Goal: Use online tool/utility: Utilize a website feature to perform a specific function

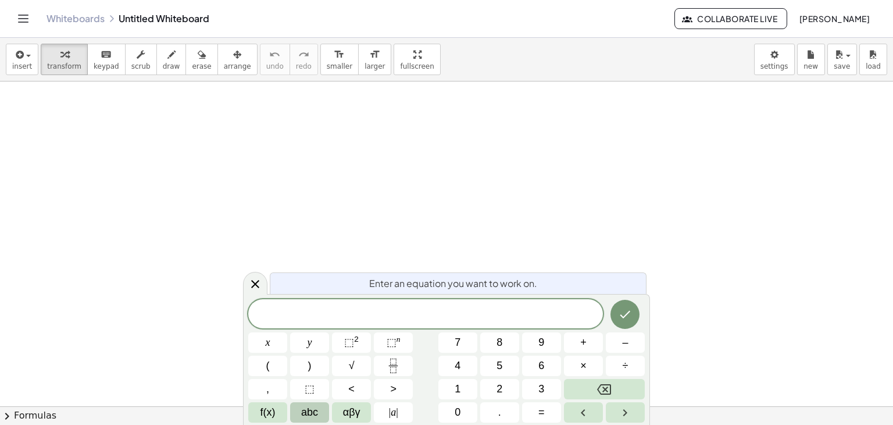
click at [300, 418] on button "abc" at bounding box center [309, 412] width 39 height 20
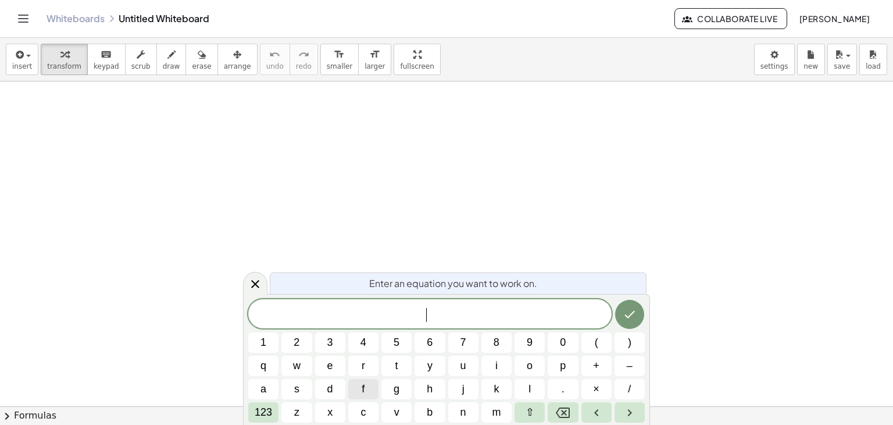
click at [300, 418] on button "z" at bounding box center [297, 412] width 30 height 20
click at [280, 414] on div "z ​ 1 2 3 4 5 6 7 8 9 0 ( ) q w e r t y u i o p + – a s d f g h j k l . × / 123…" at bounding box center [446, 360] width 397 height 123
click at [277, 414] on button "123" at bounding box center [263, 412] width 30 height 20
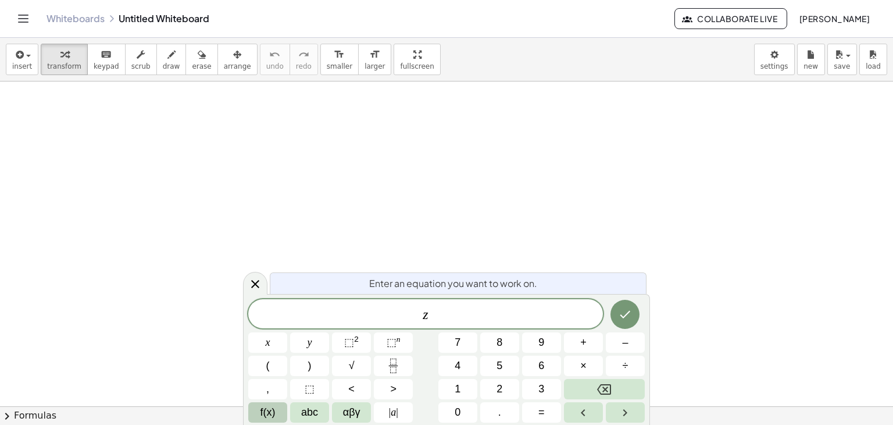
click at [259, 412] on button "f(x)" at bounding box center [267, 412] width 39 height 20
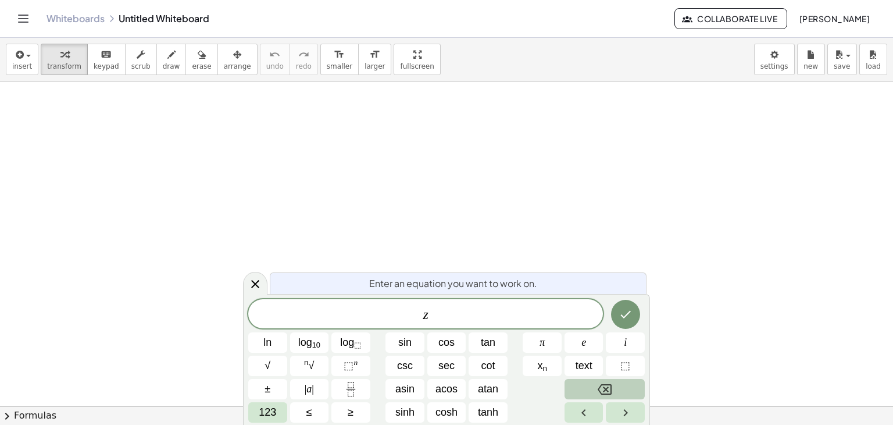
click at [607, 384] on icon "Backspace" at bounding box center [605, 389] width 14 height 14
click at [578, 342] on button "e" at bounding box center [584, 342] width 39 height 20
click at [349, 372] on span "⬚ n" at bounding box center [351, 366] width 14 height 16
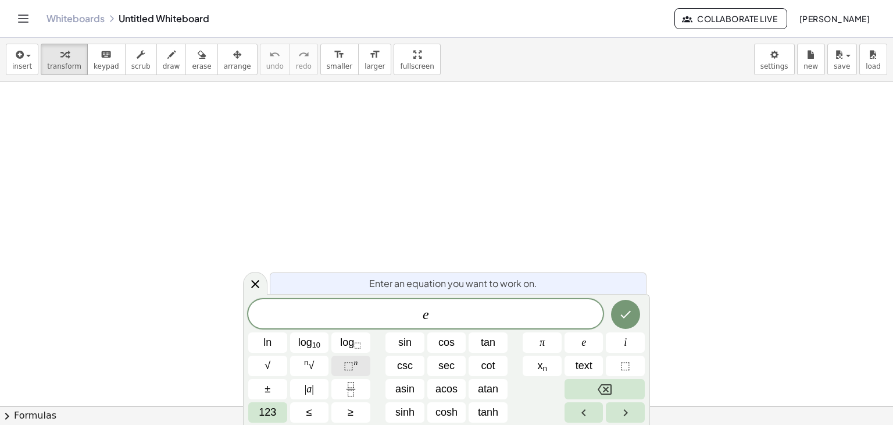
click at [349, 372] on span "⬚ n" at bounding box center [351, 366] width 14 height 16
click at [351, 365] on span "⬚" at bounding box center [349, 365] width 10 height 12
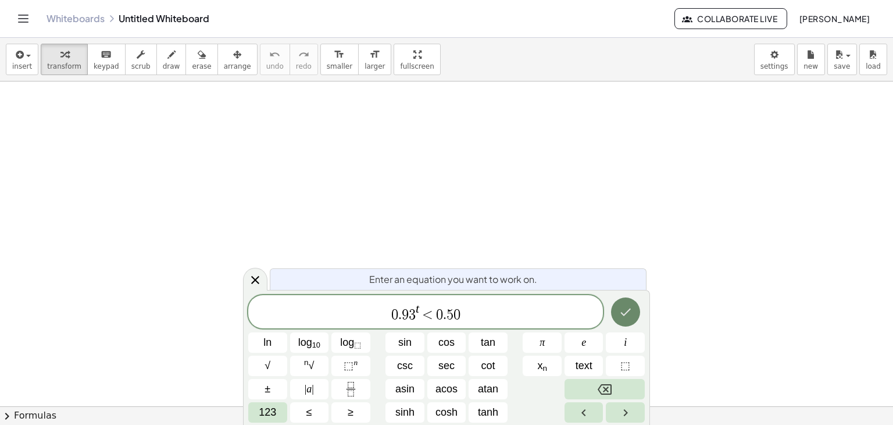
click at [613, 310] on button "Done" at bounding box center [625, 311] width 29 height 29
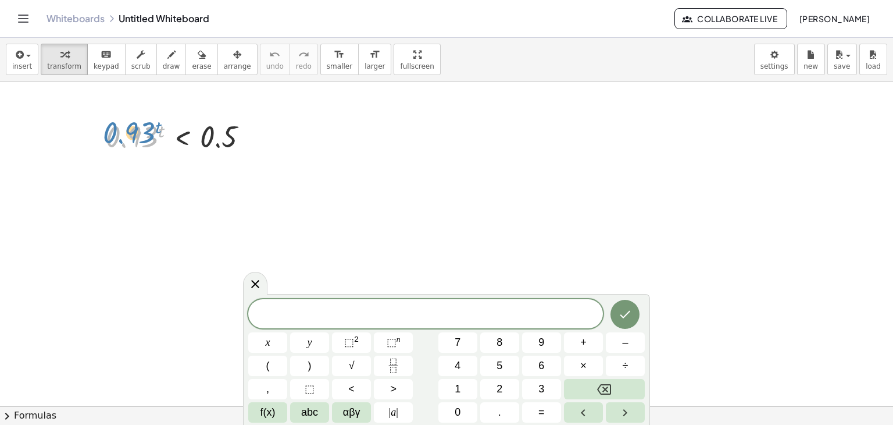
click at [134, 136] on div at bounding box center [181, 136] width 163 height 38
click at [248, 136] on div at bounding box center [251, 137] width 13 height 13
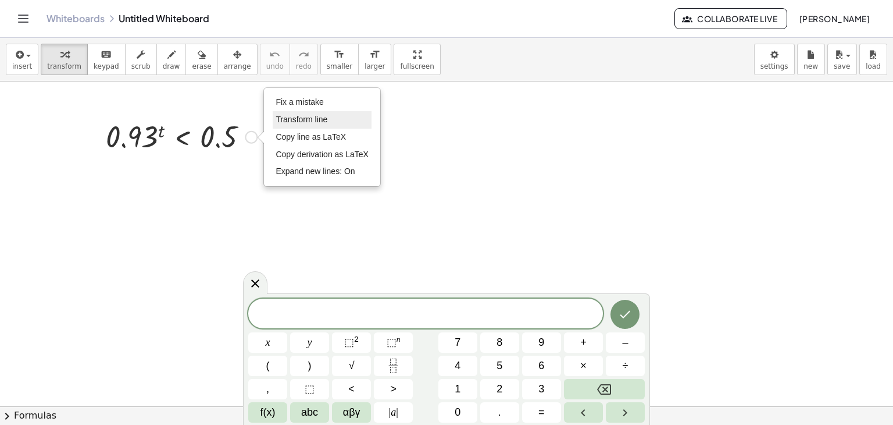
click at [288, 114] on li "Transform line" at bounding box center [322, 119] width 99 height 17
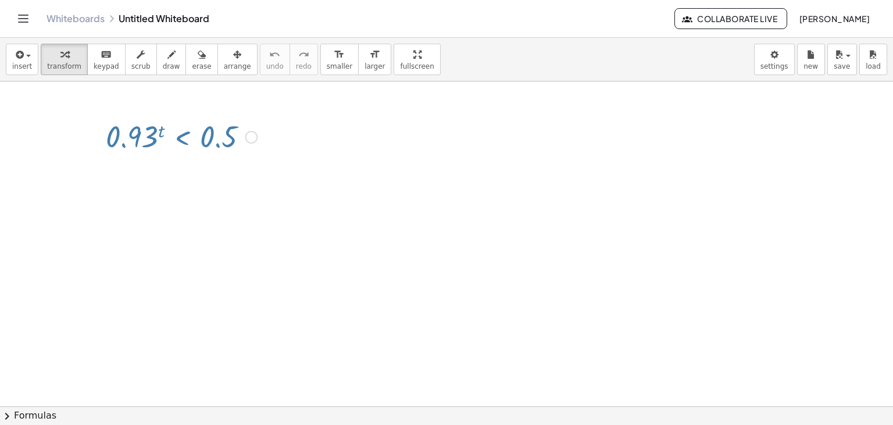
click at [254, 136] on div "Fix a mistake Transform line Copy line as LaTeX Copy derivation as LaTeX Expand…" at bounding box center [251, 137] width 13 height 13
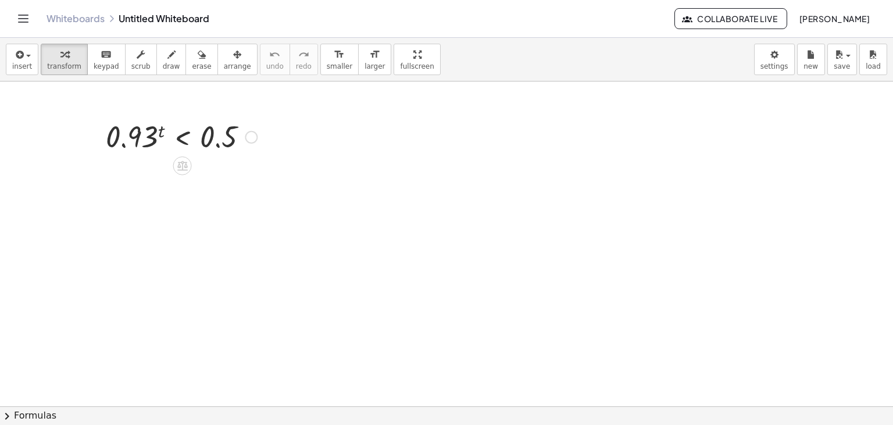
click at [223, 140] on div at bounding box center [181, 136] width 163 height 38
click at [238, 133] on div at bounding box center [181, 136] width 163 height 38
drag, startPoint x: 301, startPoint y: 200, endPoint x: 326, endPoint y: 194, distance: 26.2
click at [195, 142] on div at bounding box center [181, 136] width 163 height 38
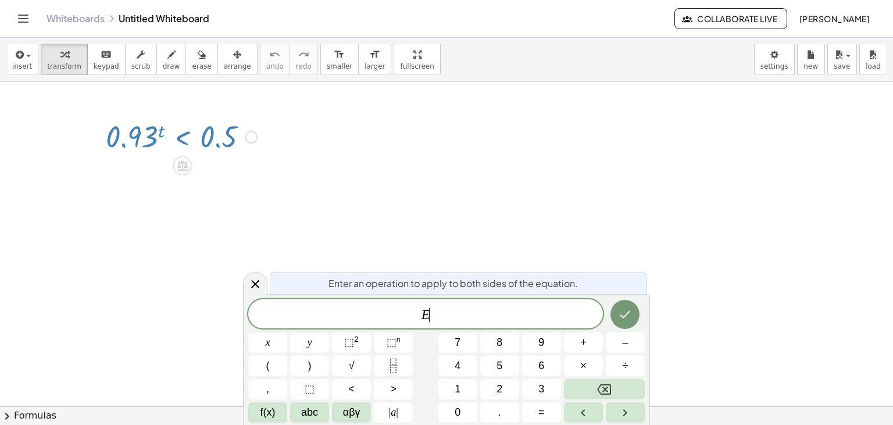
drag, startPoint x: 476, startPoint y: 258, endPoint x: 311, endPoint y: 291, distance: 167.8
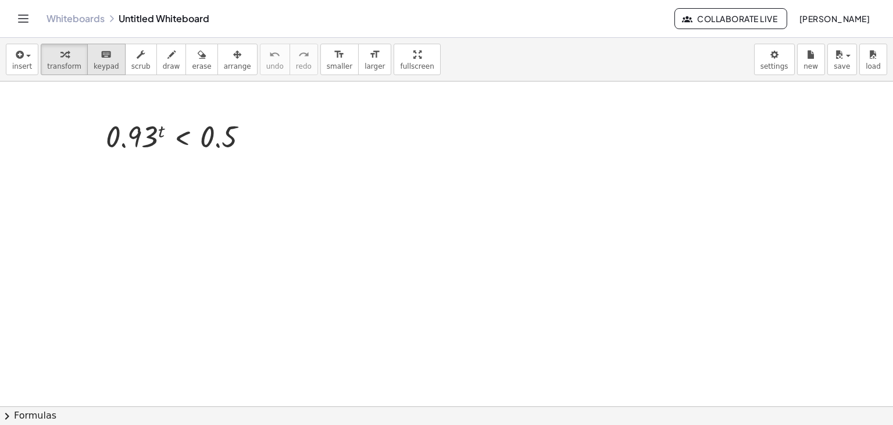
click at [101, 59] on icon "keyboard" at bounding box center [106, 55] width 11 height 14
click at [47, 49] on div "button" at bounding box center [64, 54] width 34 height 14
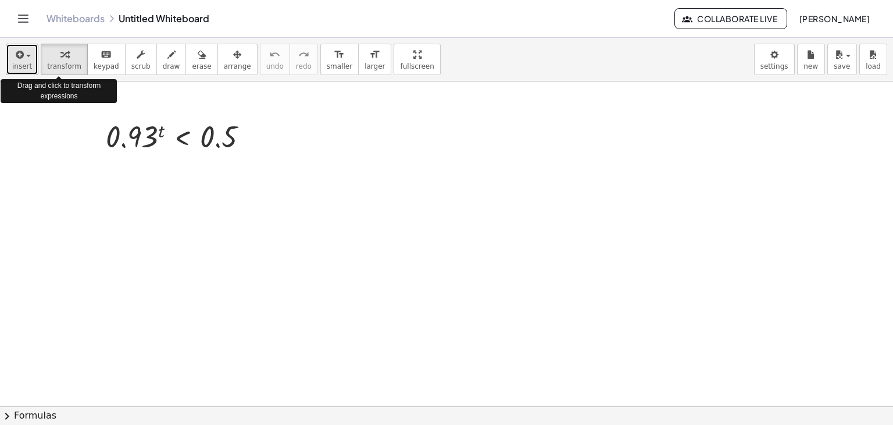
drag, startPoint x: 34, startPoint y: 49, endPoint x: 19, endPoint y: 54, distance: 16.4
click at [19, 54] on button "insert" at bounding box center [22, 59] width 33 height 31
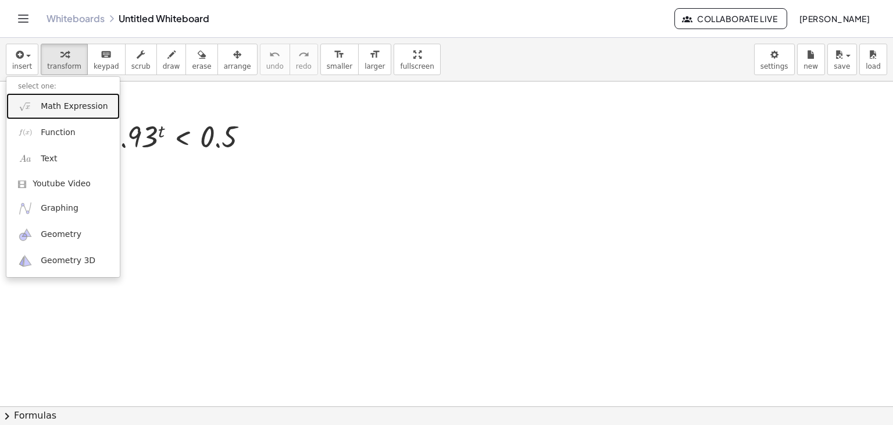
click at [65, 104] on span "Math Expression" at bounding box center [74, 107] width 67 height 12
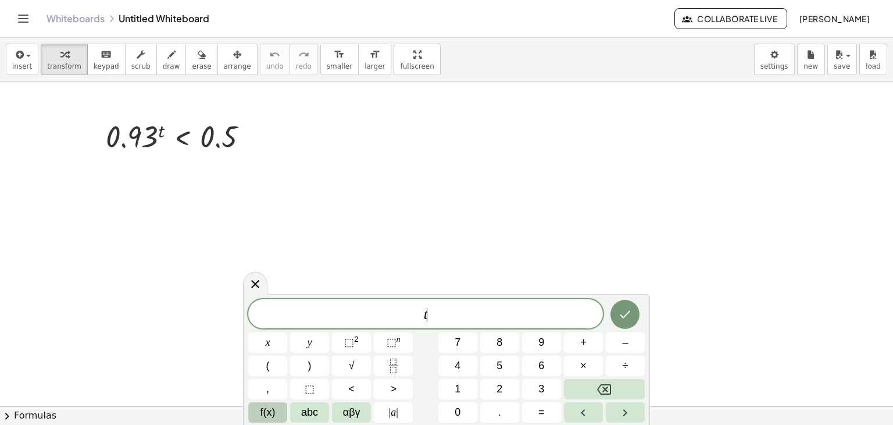
click at [285, 415] on button "f(x)" at bounding box center [267, 412] width 39 height 20
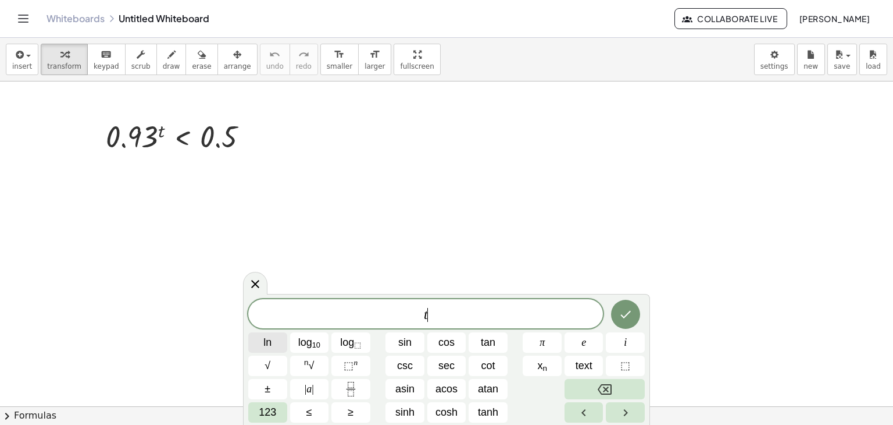
click at [282, 343] on button "ln" at bounding box center [267, 342] width 39 height 20
click at [435, 310] on span "=" at bounding box center [433, 315] width 17 height 14
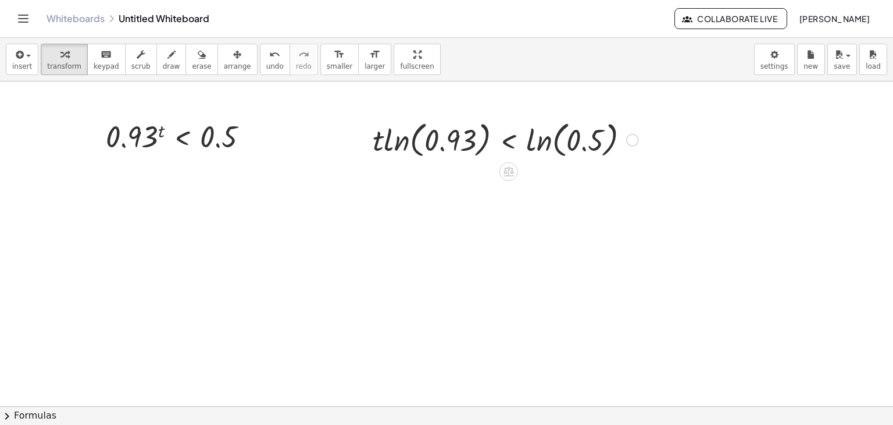
click at [477, 146] on div at bounding box center [505, 139] width 277 height 44
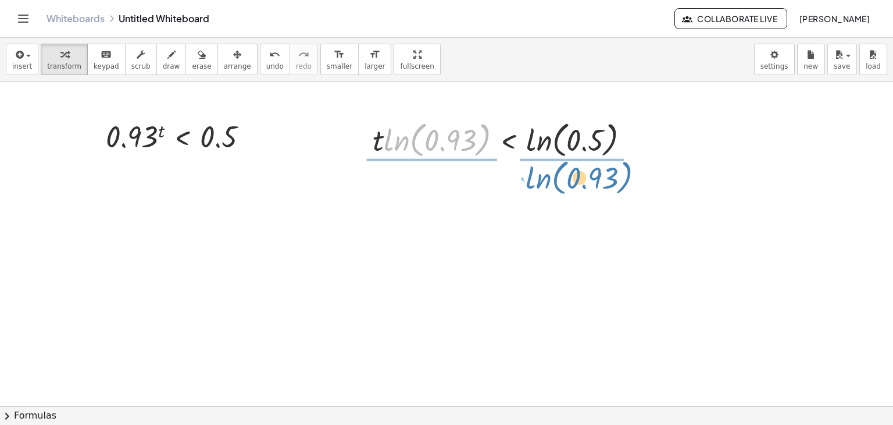
drag, startPoint x: 393, startPoint y: 137, endPoint x: 535, endPoint y: 175, distance: 146.9
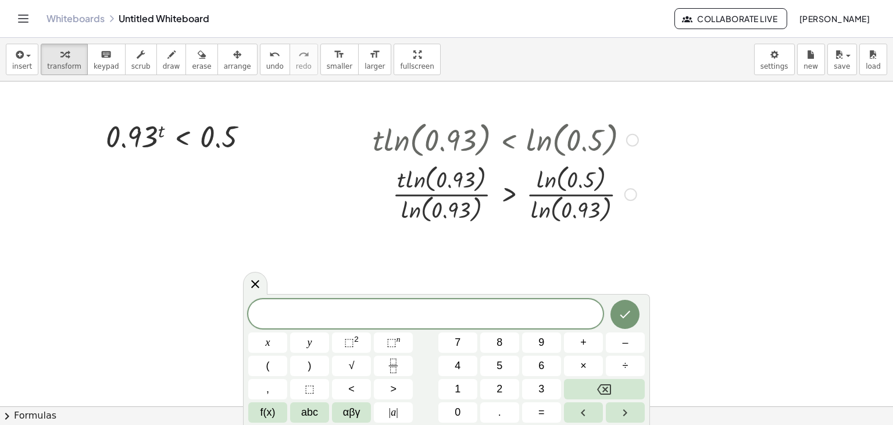
click at [413, 180] on div at bounding box center [505, 193] width 277 height 65
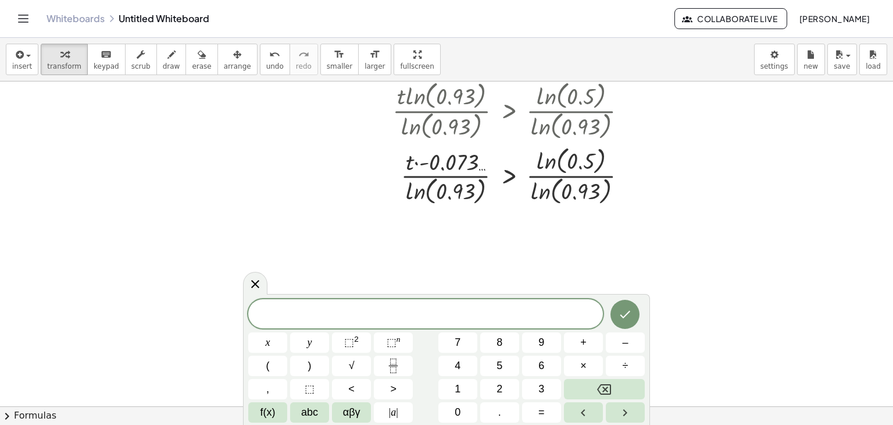
scroll to position [116, 0]
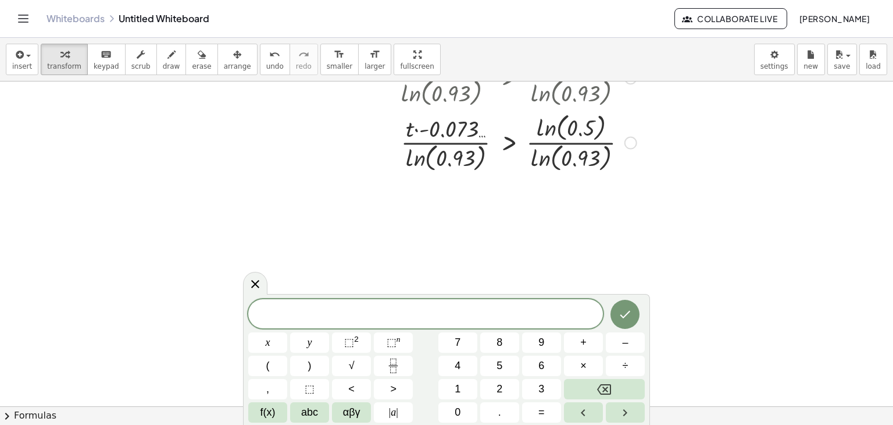
click at [415, 163] on div at bounding box center [505, 141] width 277 height 65
click at [548, 124] on div at bounding box center [505, 141] width 277 height 65
click at [548, 156] on div at bounding box center [505, 142] width 277 height 62
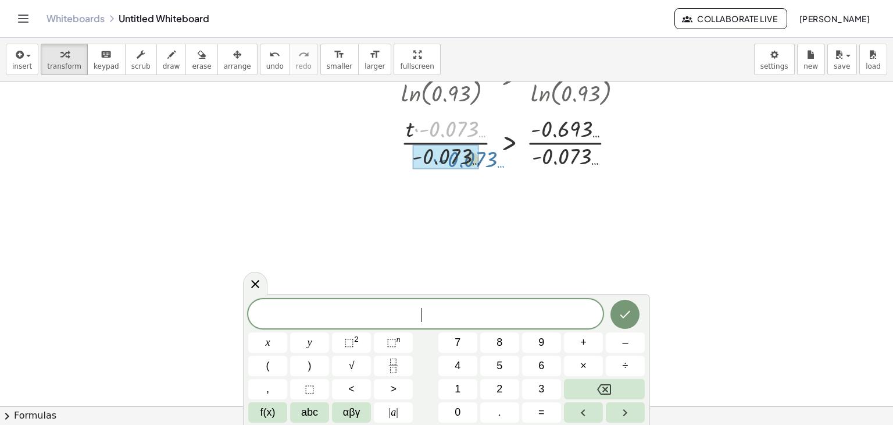
drag, startPoint x: 433, startPoint y: 130, endPoint x: 442, endPoint y: 148, distance: 19.8
click at [442, 148] on div at bounding box center [505, 141] width 277 height 58
drag, startPoint x: 441, startPoint y: 146, endPoint x: 436, endPoint y: 140, distance: 7.9
click at [441, 145] on div at bounding box center [505, 141] width 277 height 58
click at [438, 143] on div at bounding box center [505, 141] width 277 height 58
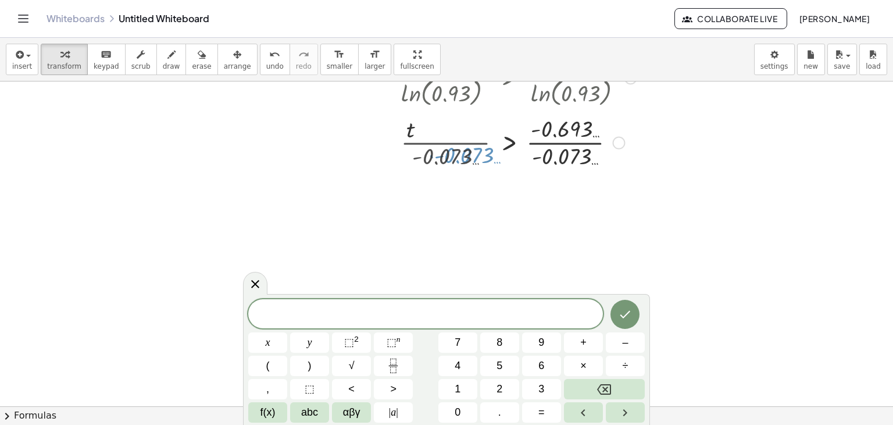
click at [436, 140] on div at bounding box center [505, 141] width 277 height 58
click at [435, 138] on div at bounding box center [505, 141] width 277 height 58
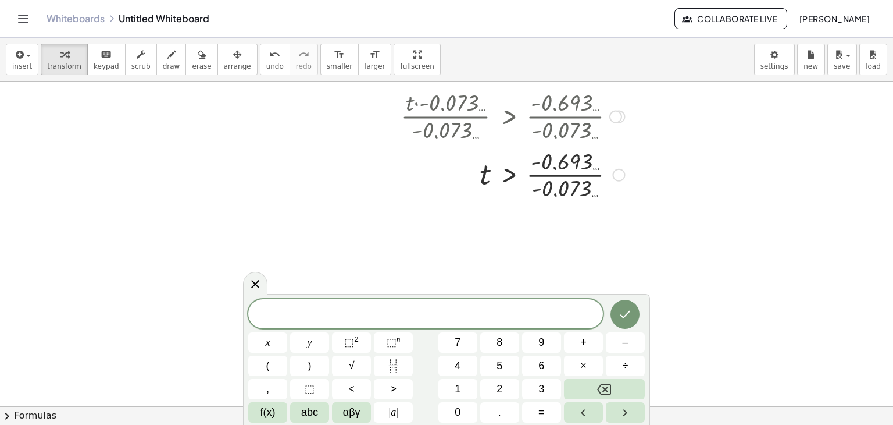
scroll to position [155, 0]
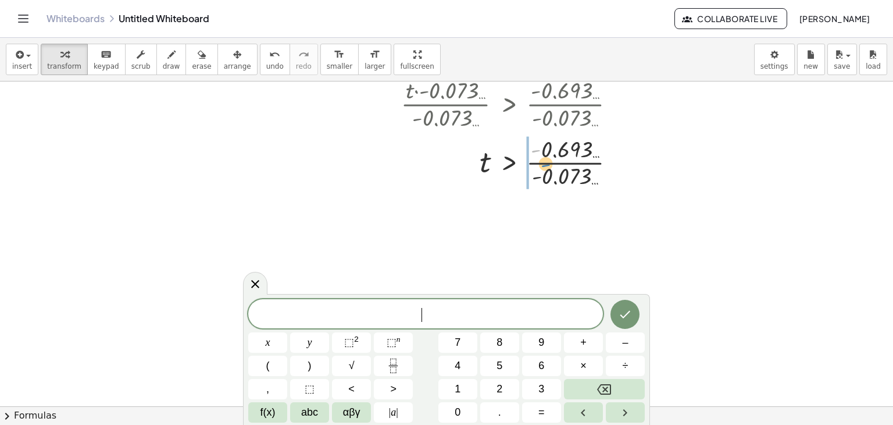
drag, startPoint x: 541, startPoint y: 154, endPoint x: 551, endPoint y: 163, distance: 14.0
click at [551, 163] on div at bounding box center [505, 161] width 277 height 58
click at [551, 163] on div at bounding box center [509, 162] width 284 height 38
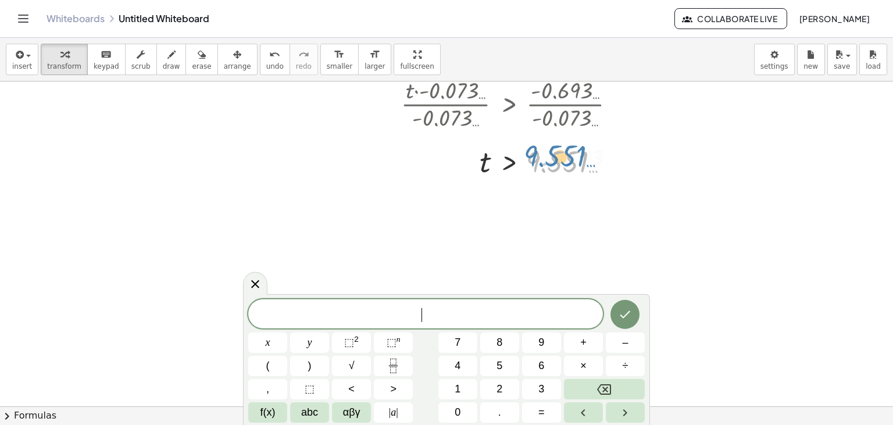
drag, startPoint x: 551, startPoint y: 163, endPoint x: 549, endPoint y: 158, distance: 6.3
click at [549, 158] on div at bounding box center [505, 162] width 277 height 38
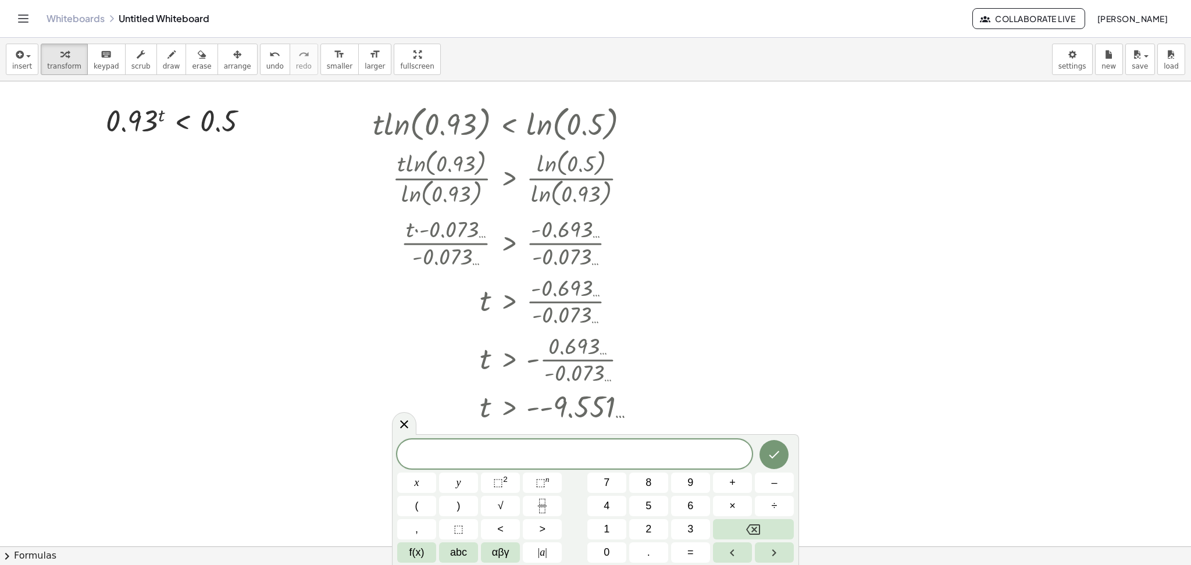
scroll to position [0, 0]
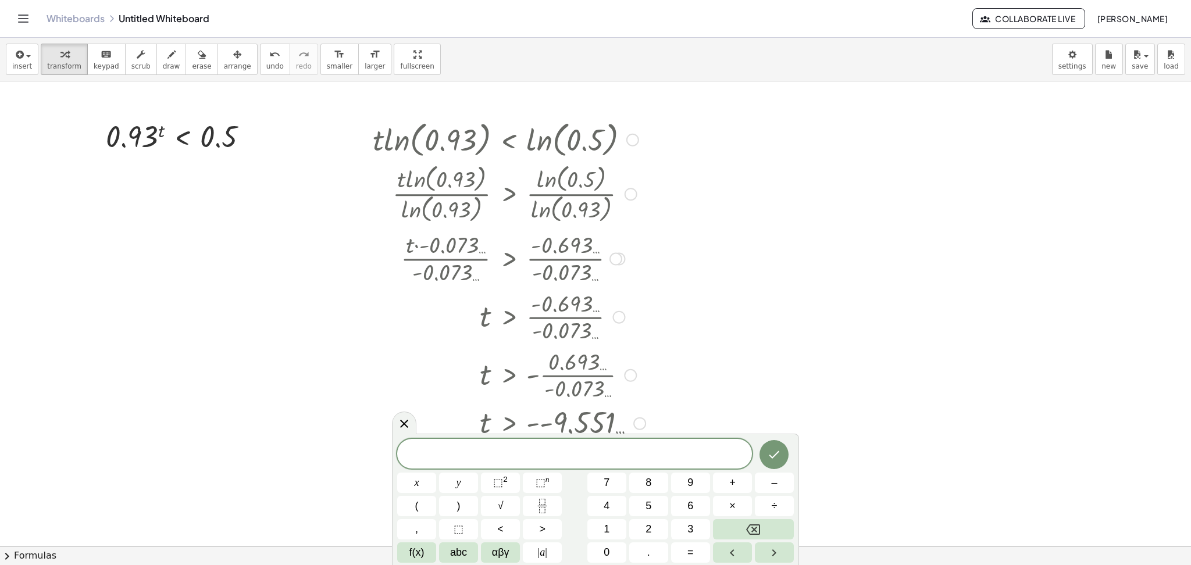
click at [597, 227] on div "· t · ln ( , 0.93 ) < ln ( , 0.5 ) · t · ln ( , 0.93 ) · ln ( , 0.93 ) > · ln (…" at bounding box center [504, 298] width 299 height 369
click at [893, 316] on div at bounding box center [595, 546] width 1191 height 931
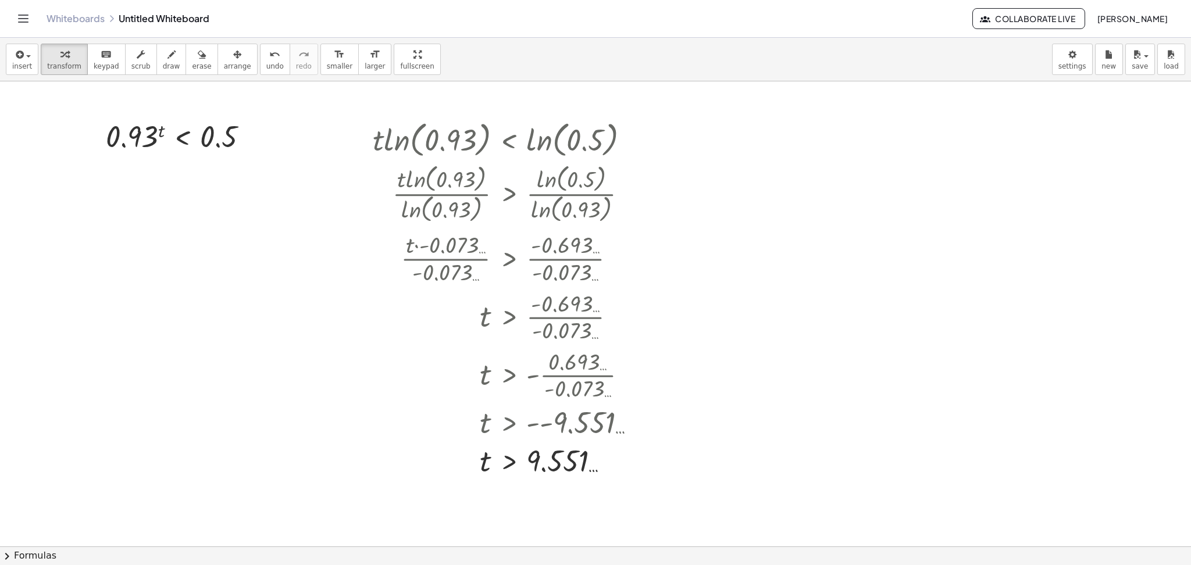
click at [893, 123] on div at bounding box center [595, 546] width 1191 height 931
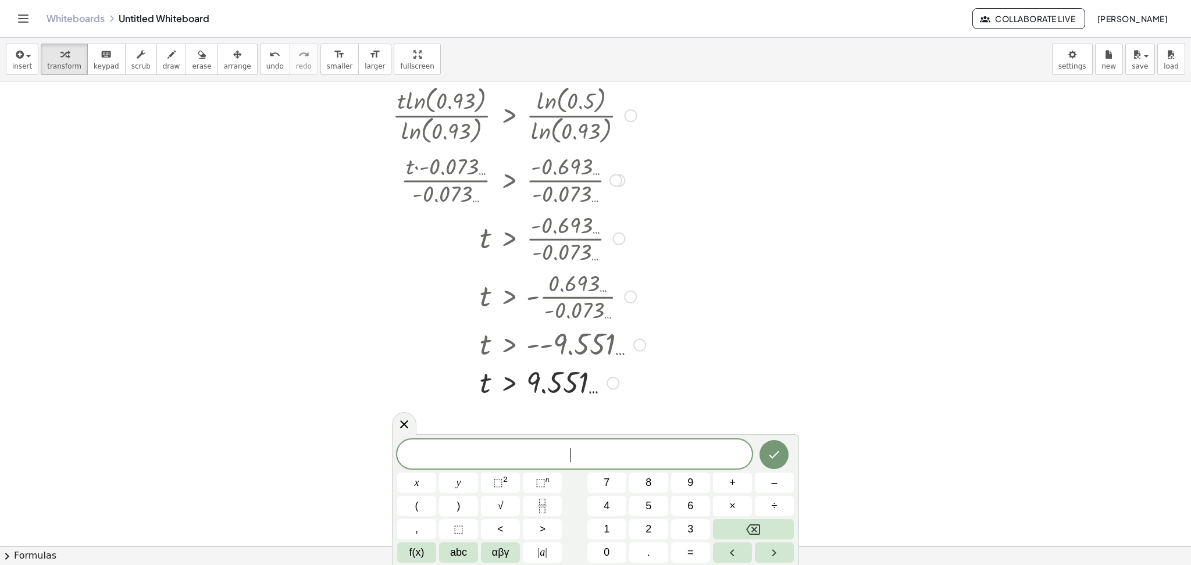
scroll to position [104, 0]
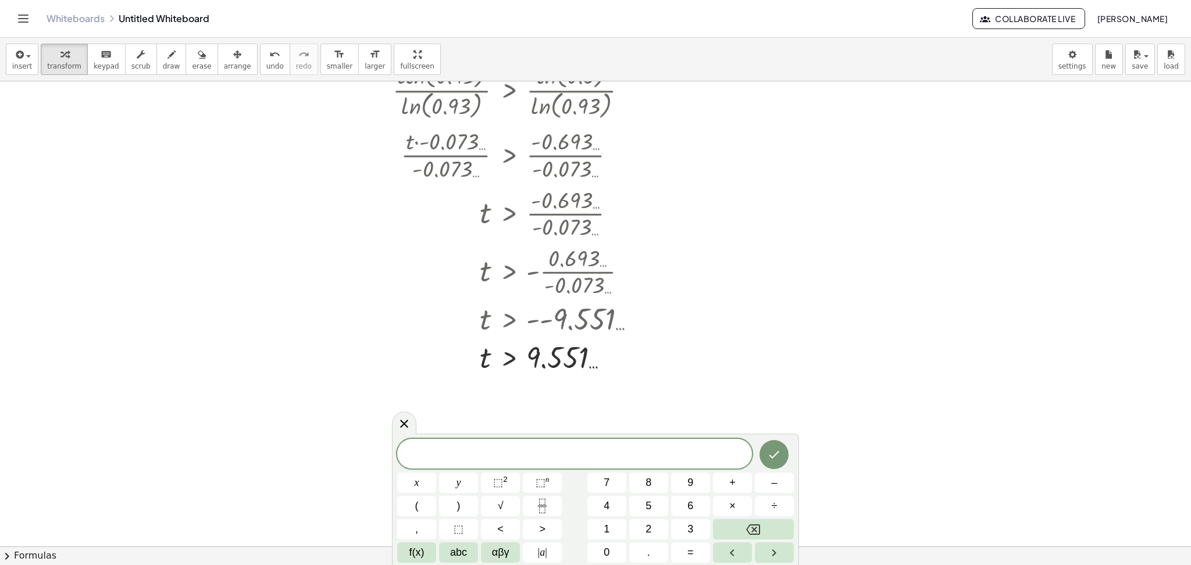
click at [106, 271] on div at bounding box center [595, 443] width 1191 height 931
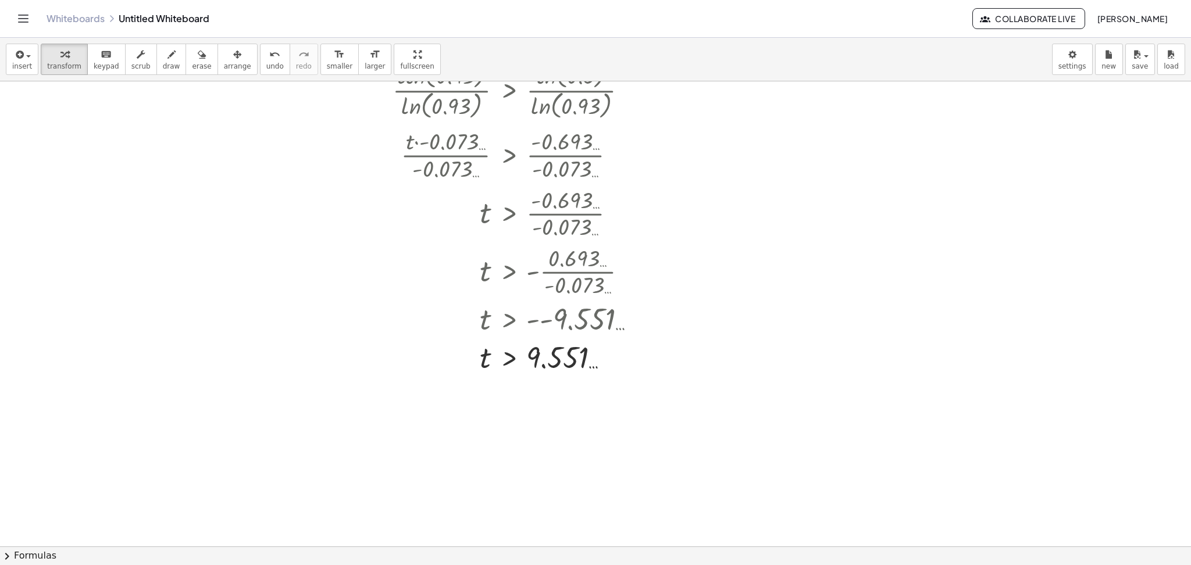
click at [2, 55] on div "insert select one: Math Expression Function Text Youtube Video Graphing Geometr…" at bounding box center [595, 60] width 1191 height 44
click at [19, 65] on span "insert" at bounding box center [22, 66] width 20 height 8
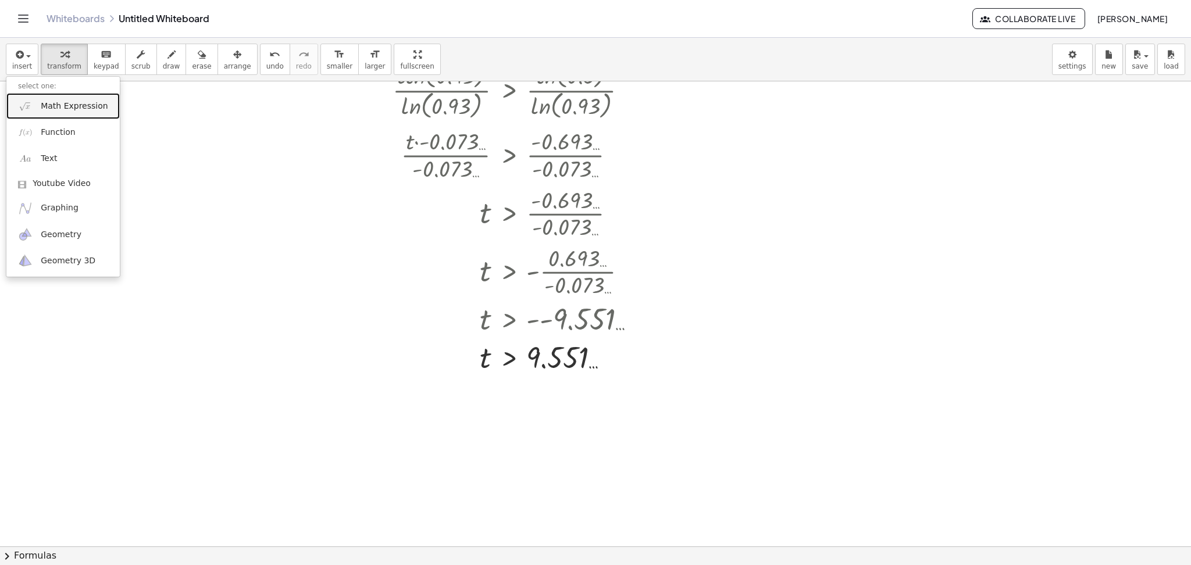
click at [51, 95] on link "Math Expression" at bounding box center [62, 106] width 113 height 26
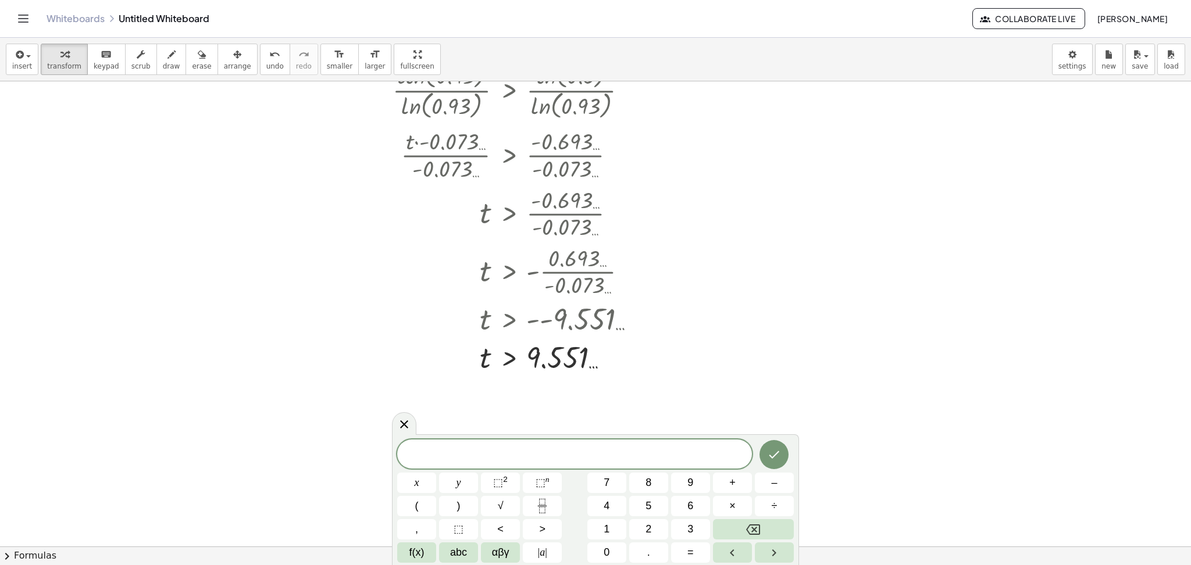
click at [600, 302] on div at bounding box center [509, 319] width 284 height 38
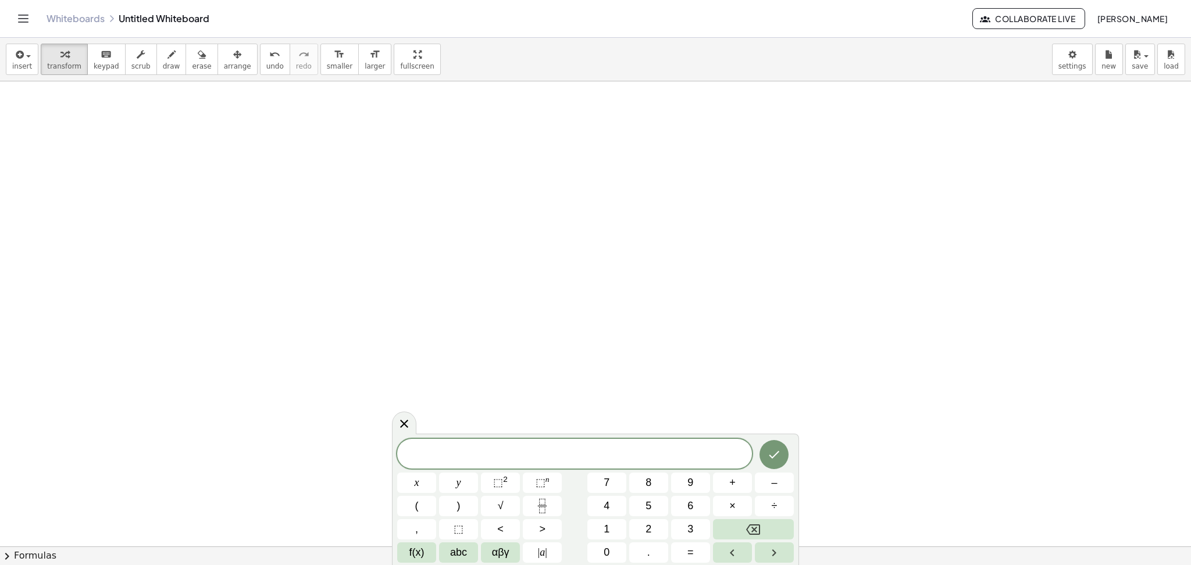
scroll to position [931, 0]
click at [485, 424] on span "​" at bounding box center [574, 455] width 355 height 16
click at [412, 424] on span "f(x)" at bounding box center [417, 553] width 15 height 16
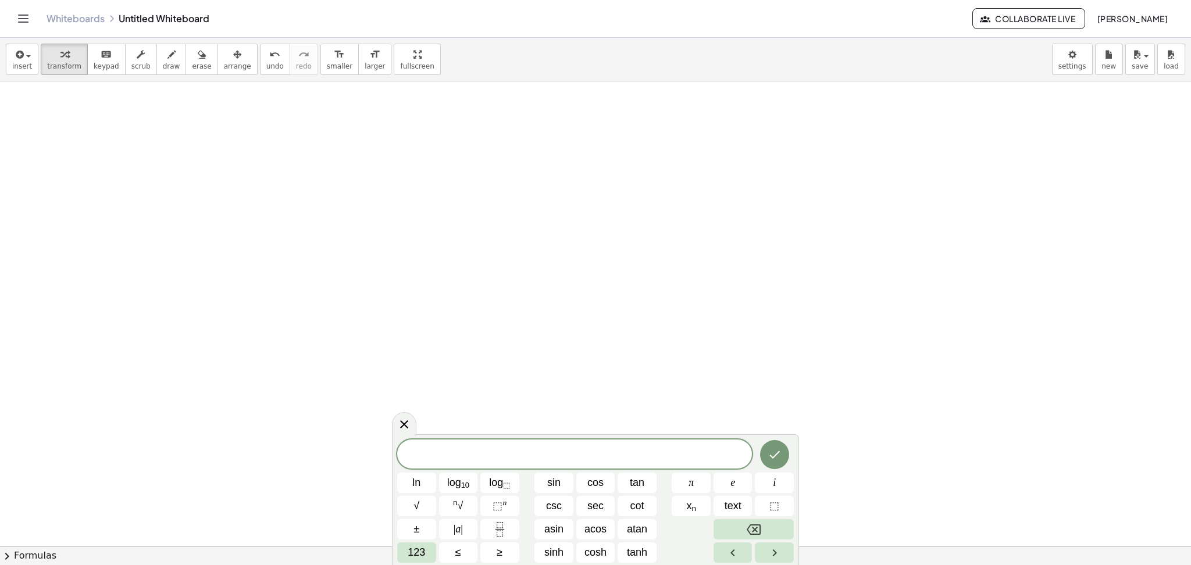
click at [419, 424] on div "​ ln log 10 log ⬚ sin cos tan π e i √ n √ ⬚ n csc sec cot x n text ⬚ ± | a | as…" at bounding box center [595, 501] width 397 height 123
click at [417, 424] on div "ln log 10 log ⬚ sin cos tan π e i √ n √ ⬚ n csc sec cot x n text ⬚ ± | a | asin…" at bounding box center [595, 501] width 397 height 124
click at [417, 424] on button "ln" at bounding box center [416, 483] width 39 height 20
click at [397, 424] on button "ln" at bounding box center [416, 483] width 39 height 20
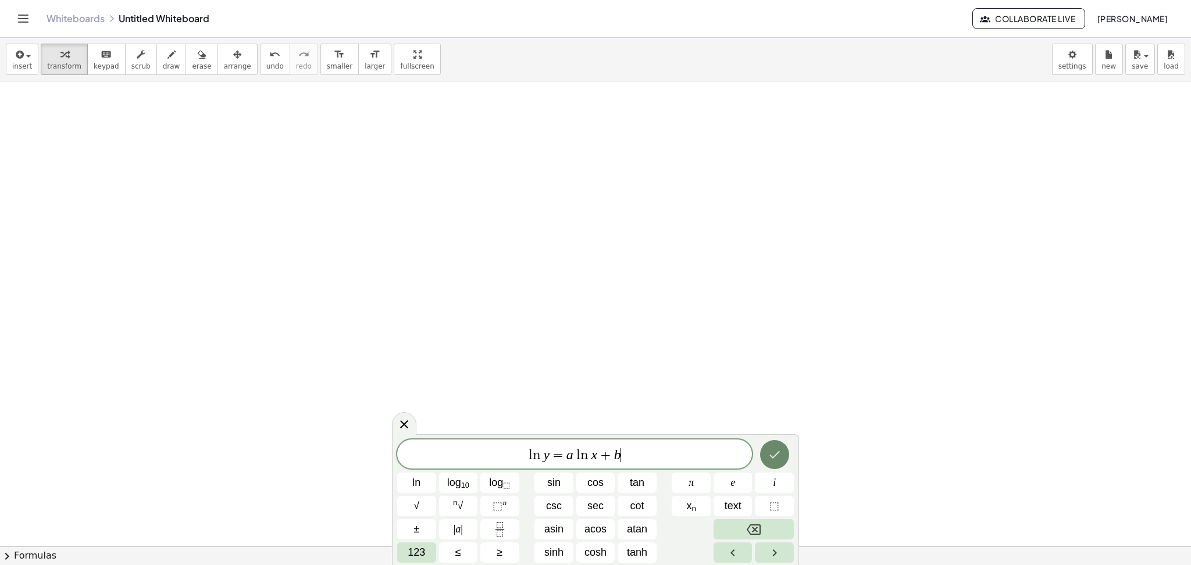
click at [765, 424] on button "Done" at bounding box center [774, 454] width 29 height 29
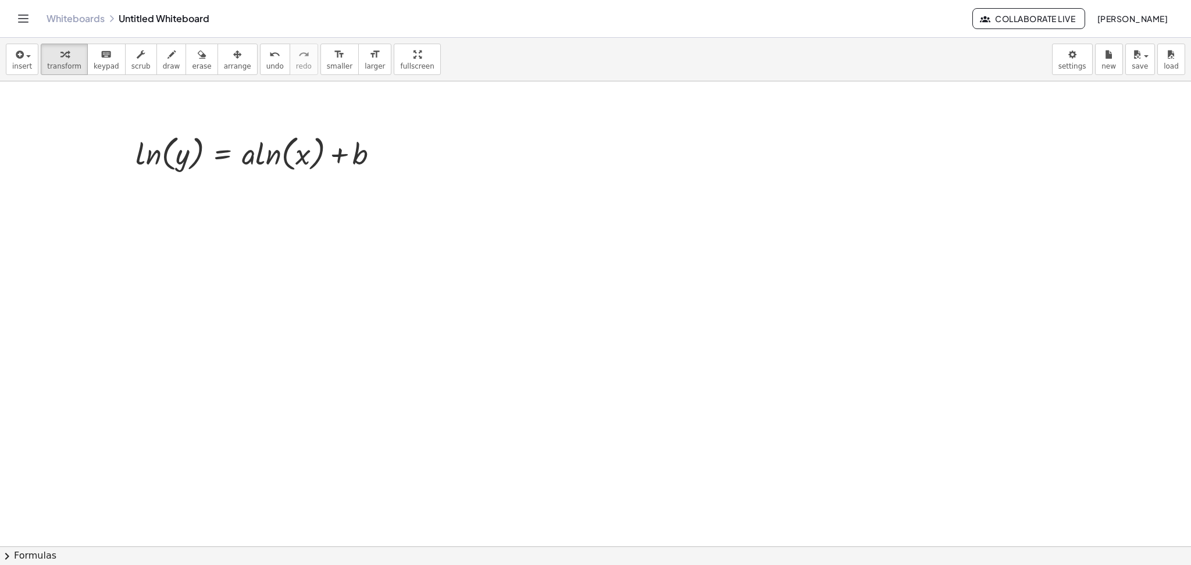
click at [312, 201] on div at bounding box center [595, 81] width 1191 height 1863
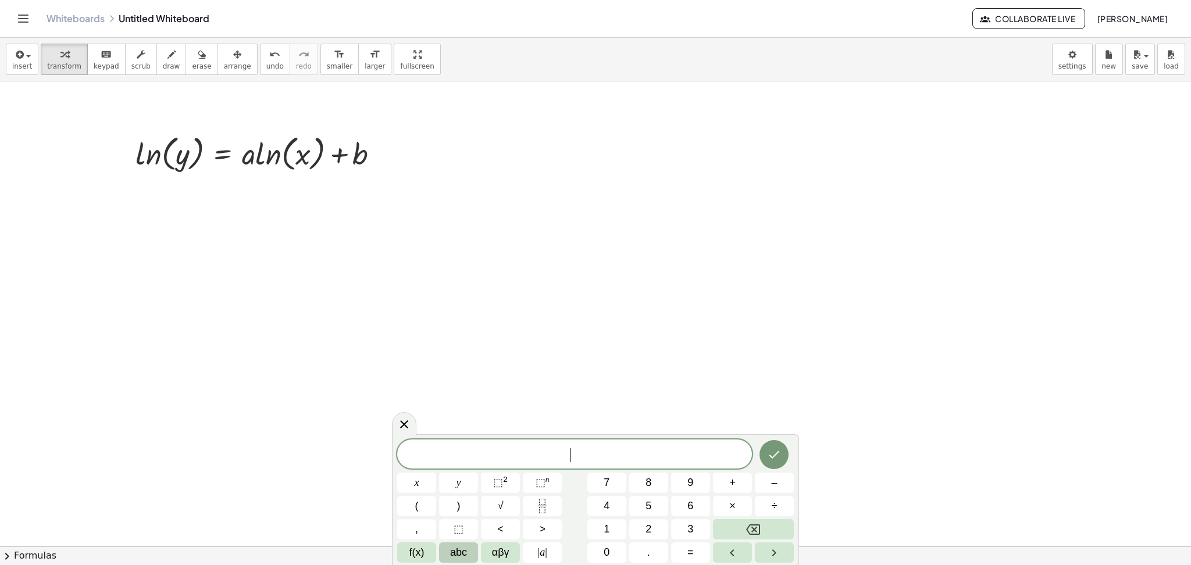
click at [476, 424] on button "abc" at bounding box center [458, 553] width 39 height 20
click at [416, 424] on span "123" at bounding box center [412, 553] width 17 height 16
click at [488, 424] on button "αβγ" at bounding box center [500, 553] width 39 height 20
click at [422, 424] on button "123" at bounding box center [412, 553] width 30 height 20
click at [422, 424] on span "f(x)" at bounding box center [417, 553] width 15 height 16
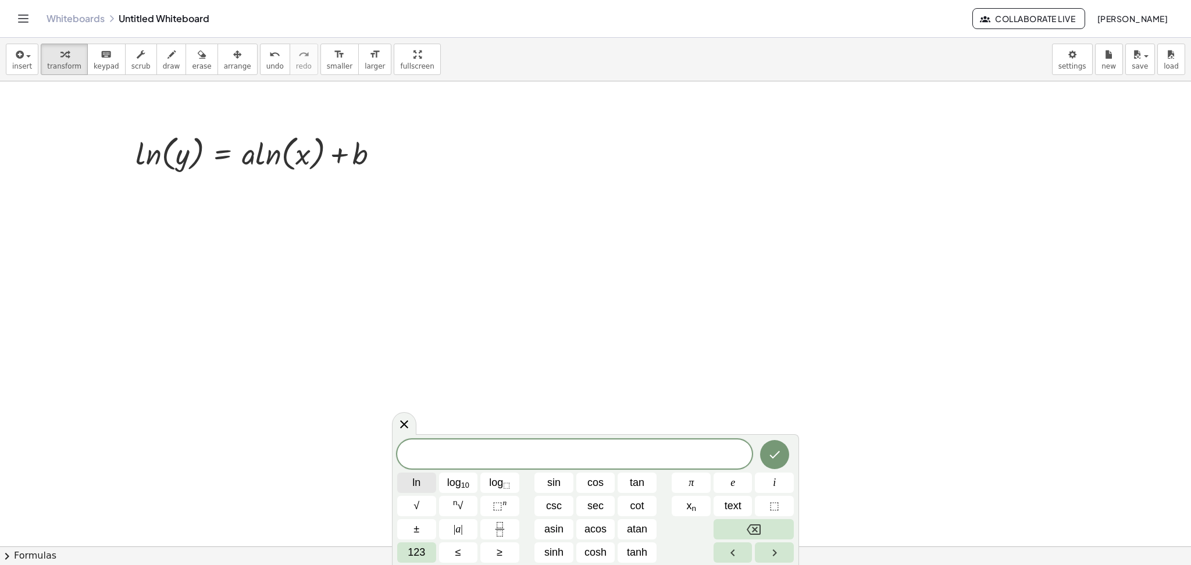
click at [423, 424] on button "ln" at bounding box center [416, 483] width 39 height 20
click at [425, 424] on button "ln" at bounding box center [416, 483] width 39 height 20
click at [774, 424] on icon "Done" at bounding box center [775, 455] width 14 height 14
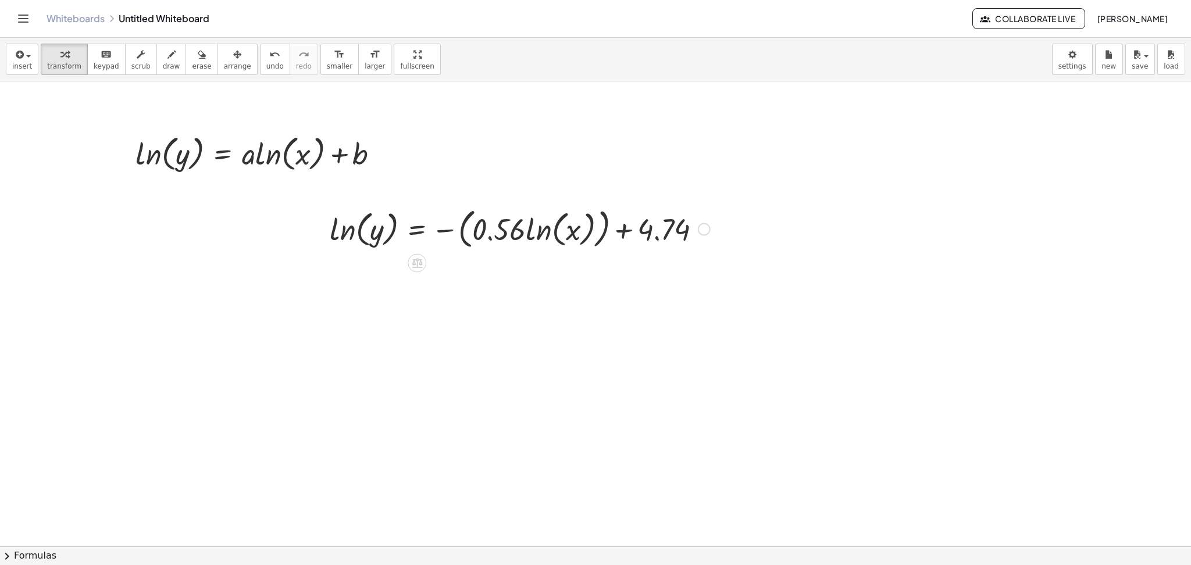
click at [718, 240] on div "ln ( , y ) = − ( · 0.56 · ln ( , x ) ) + 4.74" at bounding box center [515, 228] width 407 height 54
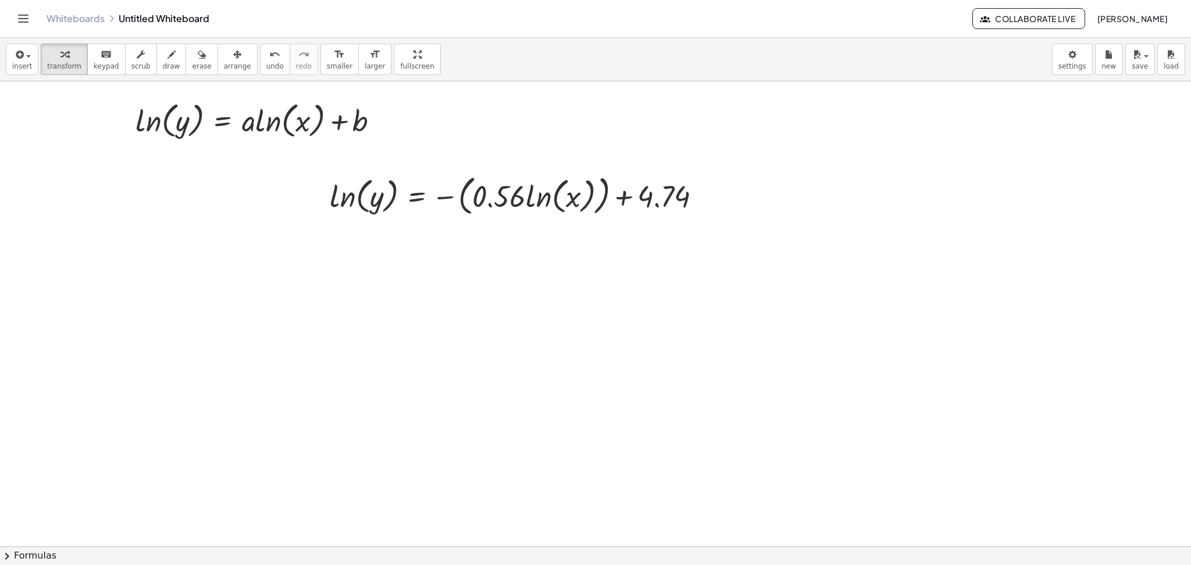
scroll to position [982, 0]
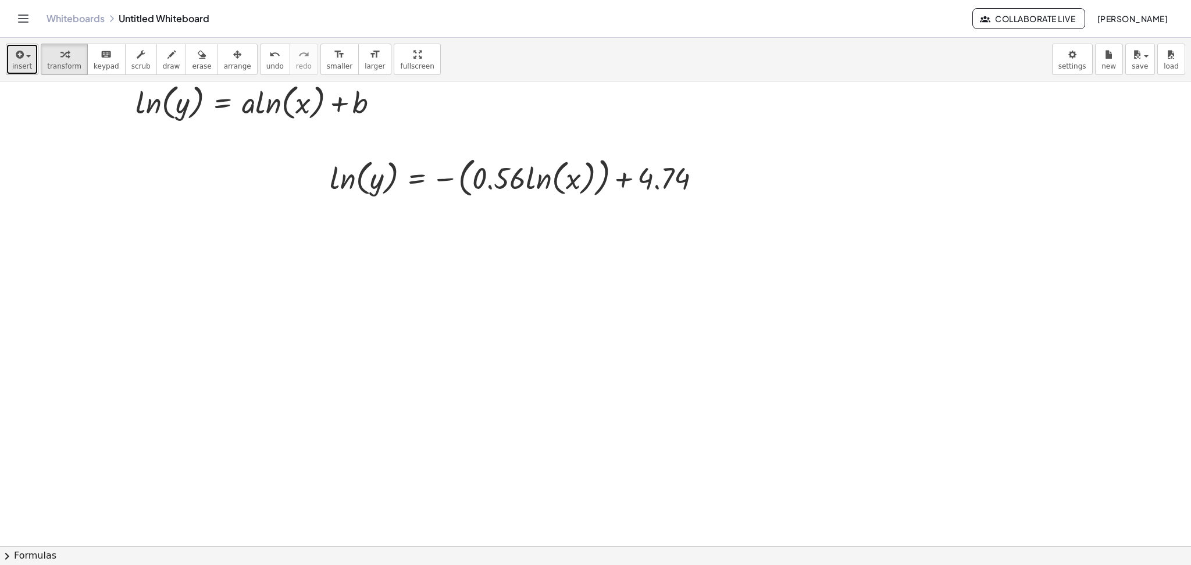
click at [25, 59] on div "button" at bounding box center [22, 54] width 20 height 14
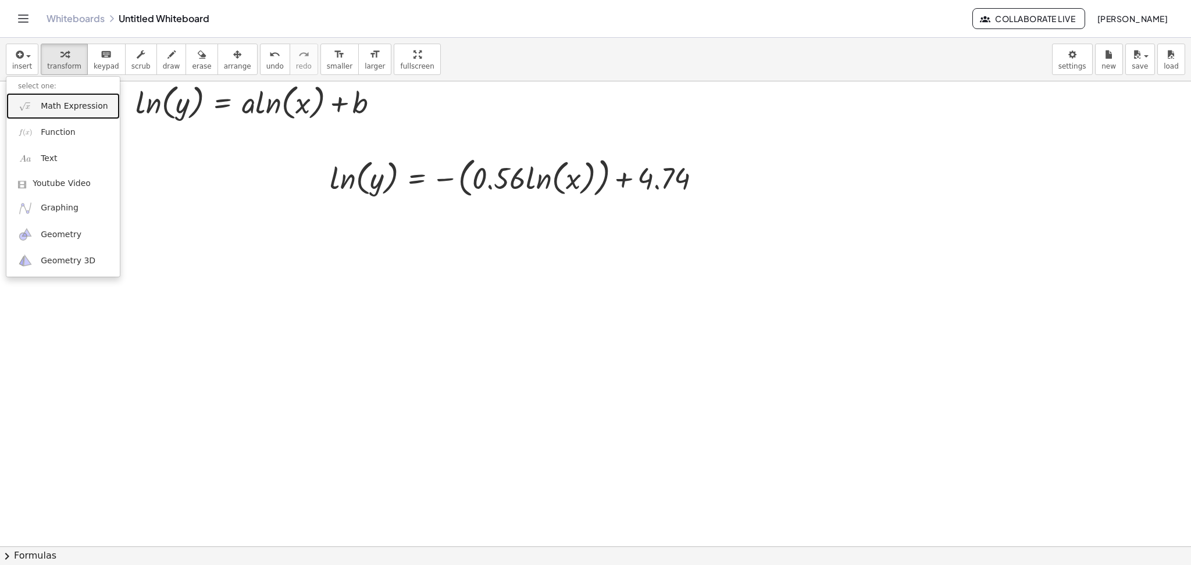
click at [54, 108] on span "Math Expression" at bounding box center [74, 107] width 67 height 12
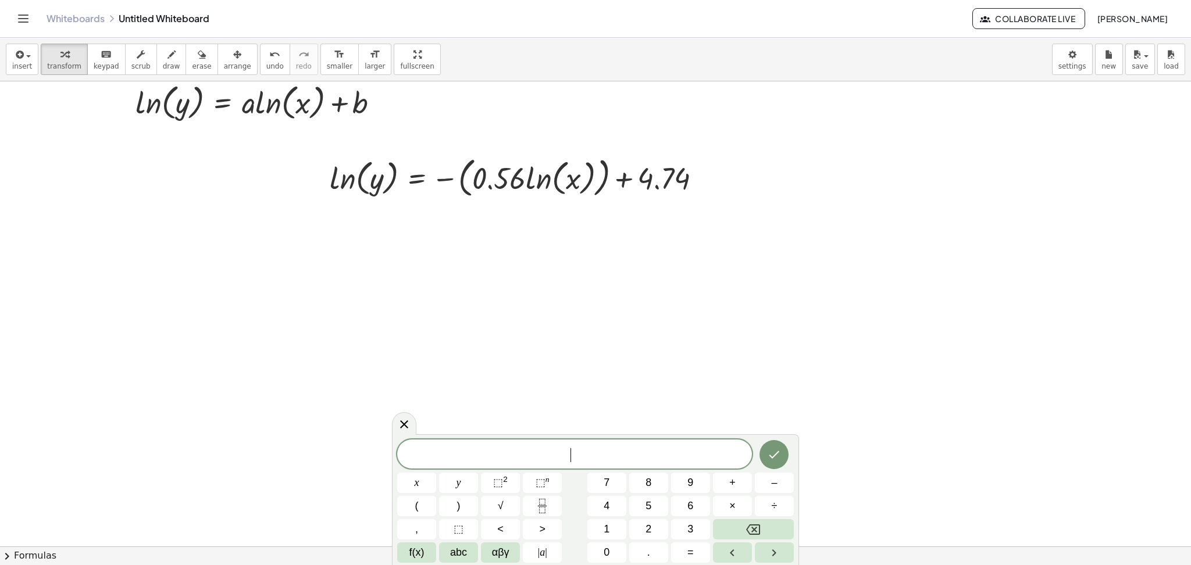
click at [893, 291] on div at bounding box center [595, 30] width 1191 height 1863
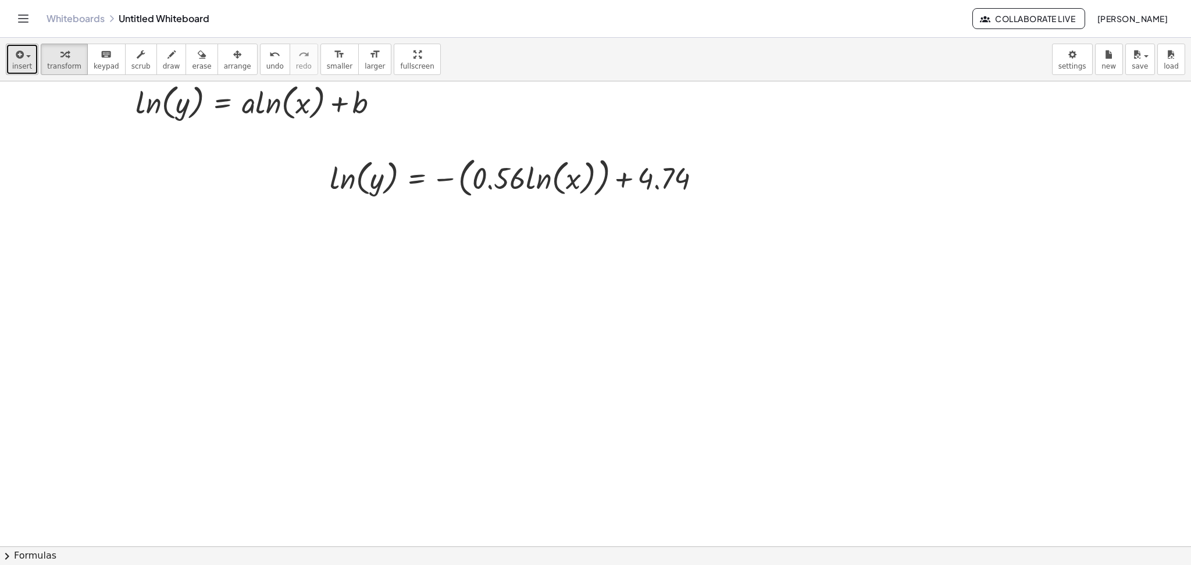
click at [31, 51] on button "insert" at bounding box center [22, 59] width 33 height 31
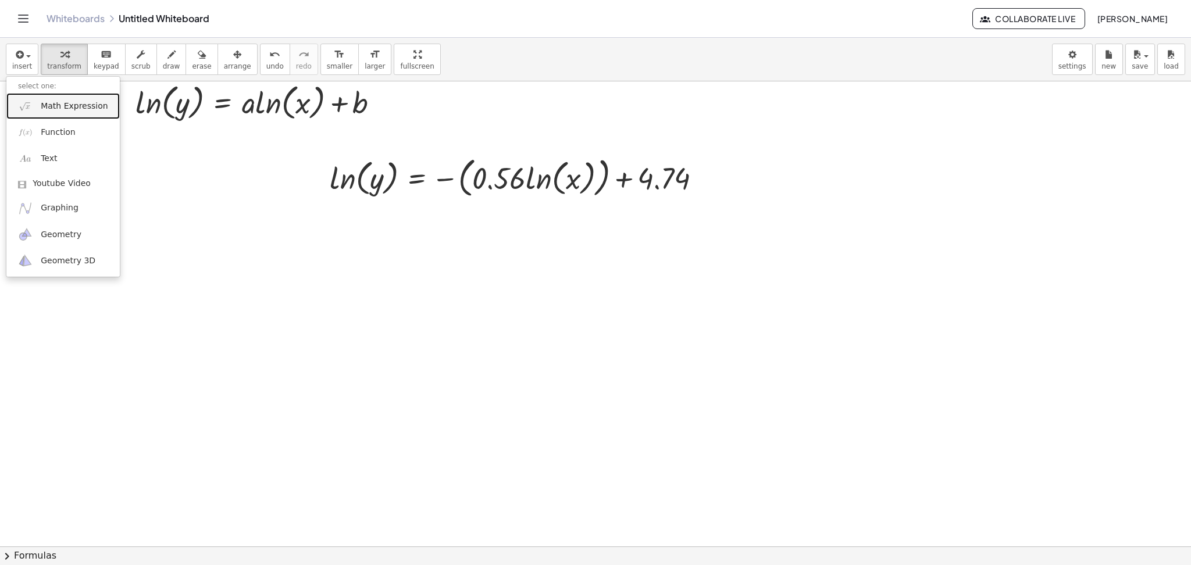
click at [31, 104] on img at bounding box center [25, 106] width 15 height 15
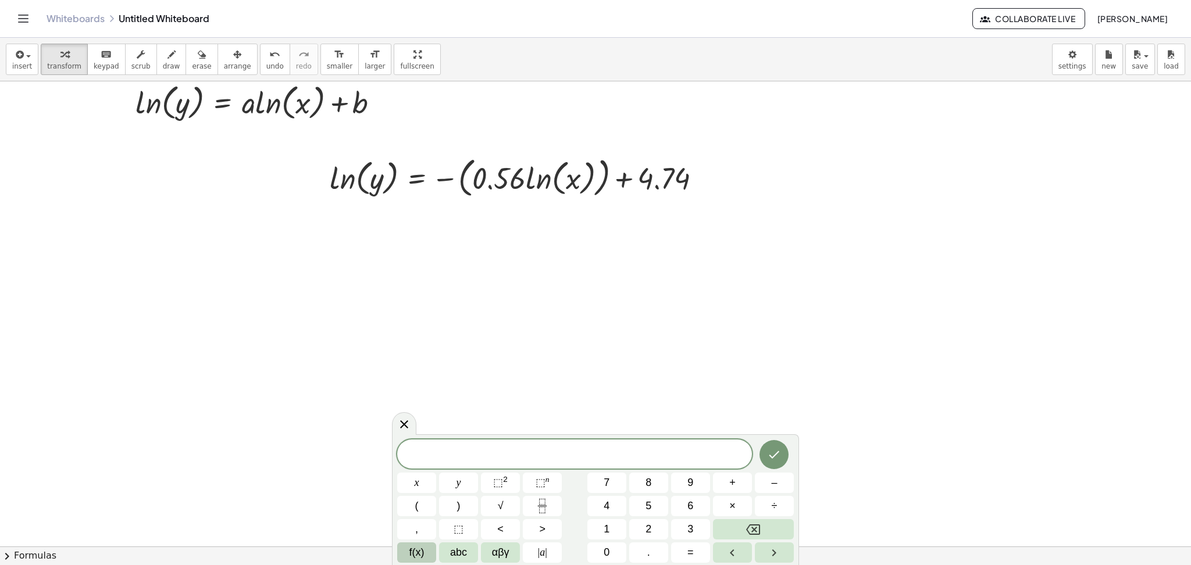
click at [419, 424] on span "f(x)" at bounding box center [417, 553] width 15 height 16
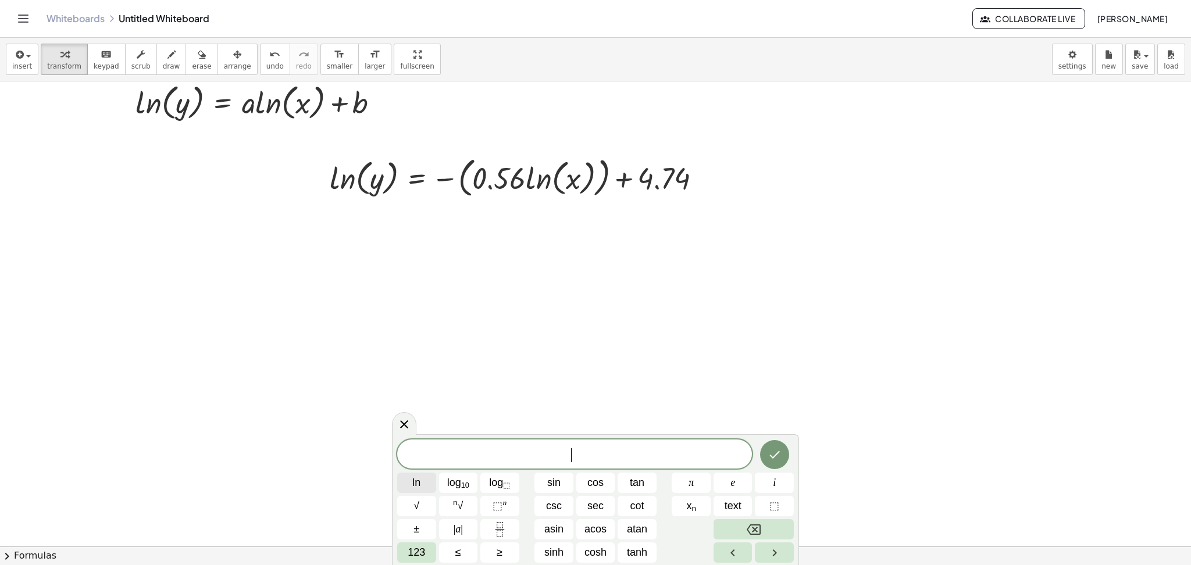
click at [418, 424] on span "ln" at bounding box center [416, 483] width 8 height 16
click at [416, 424] on button "ln" at bounding box center [416, 483] width 39 height 20
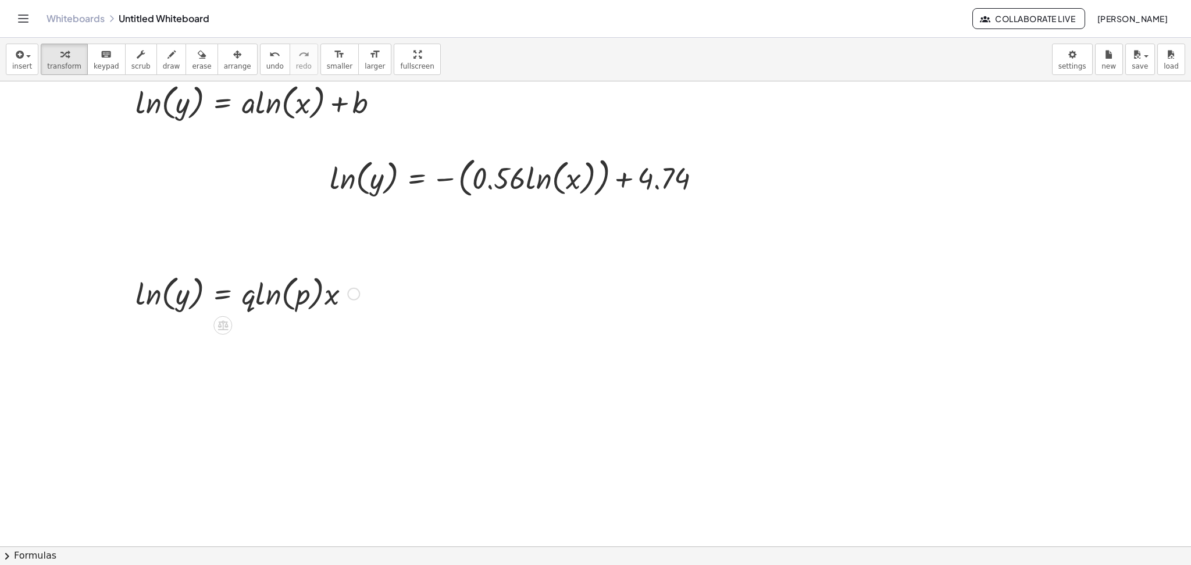
click at [293, 275] on div at bounding box center [248, 293] width 236 height 44
drag, startPoint x: 293, startPoint y: 275, endPoint x: 295, endPoint y: 281, distance: 6.5
click at [295, 281] on div at bounding box center [248, 293] width 236 height 44
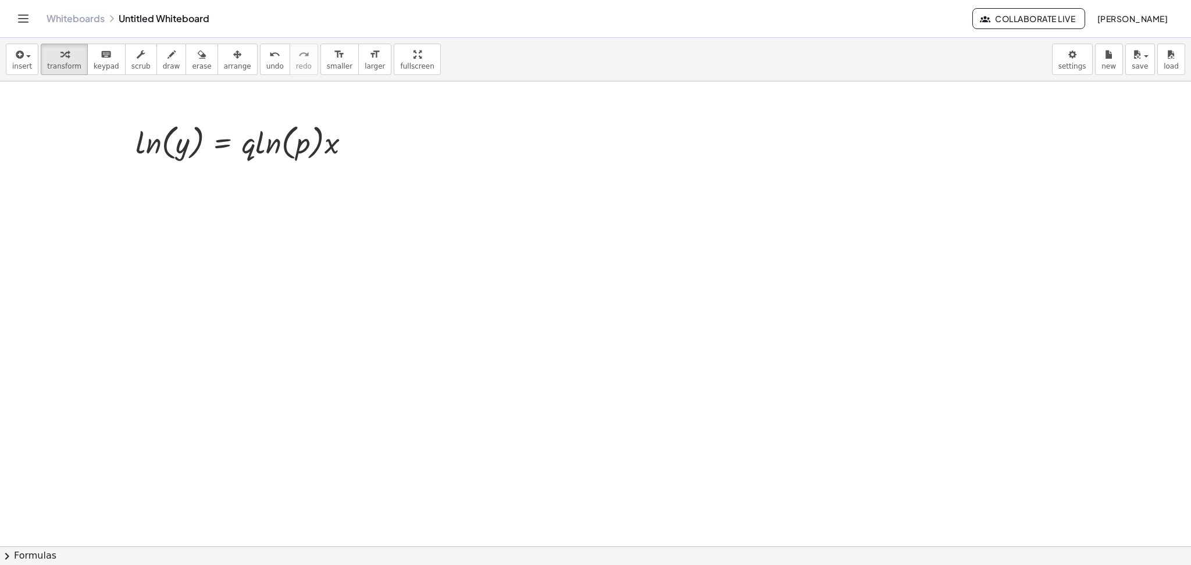
scroll to position [1138, 0]
click at [20, 41] on div "insert select one: Math Expression Function Text Youtube Video Graphing Geometr…" at bounding box center [595, 60] width 1191 height 44
click at [19, 55] on icon "button" at bounding box center [18, 55] width 10 height 14
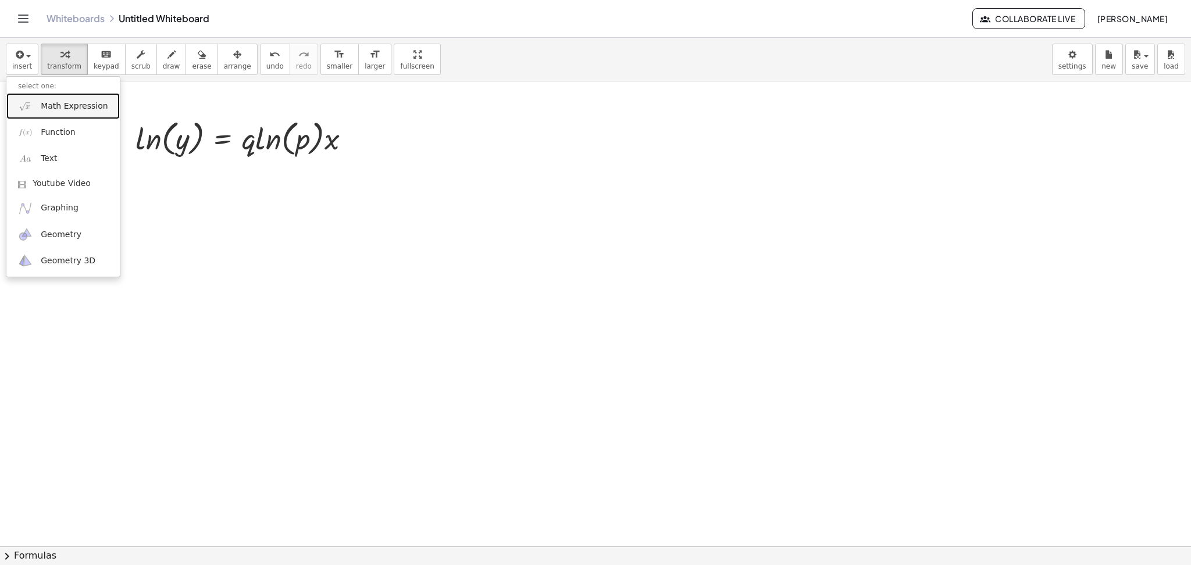
click at [75, 111] on span "Math Expression" at bounding box center [74, 107] width 67 height 12
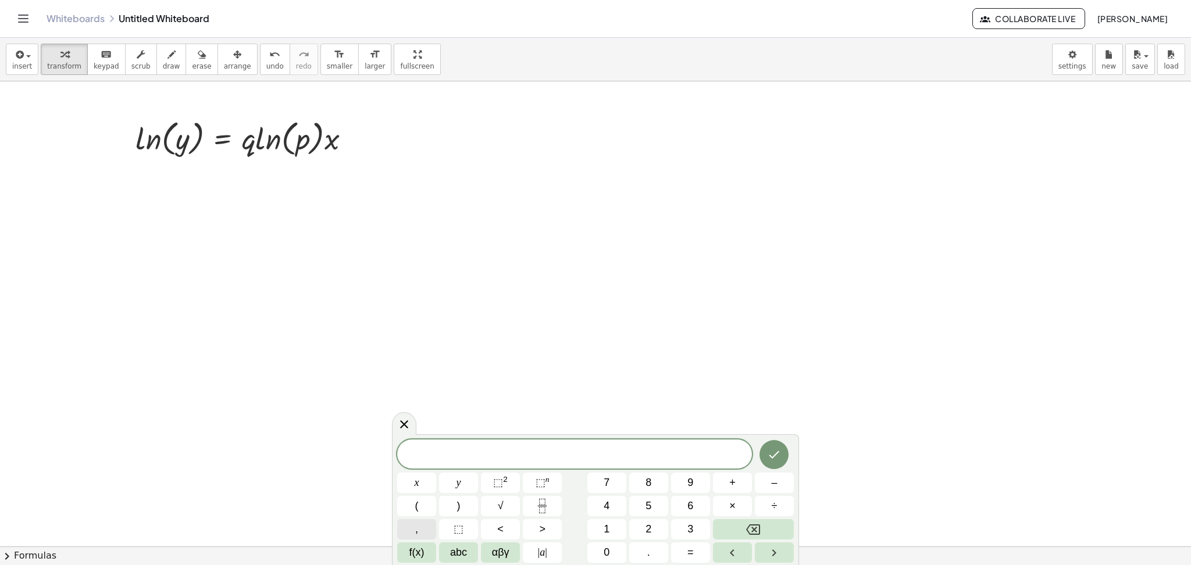
click at [407, 424] on button "," at bounding box center [416, 529] width 39 height 20
click at [412, 424] on span "f(x)" at bounding box center [417, 553] width 15 height 16
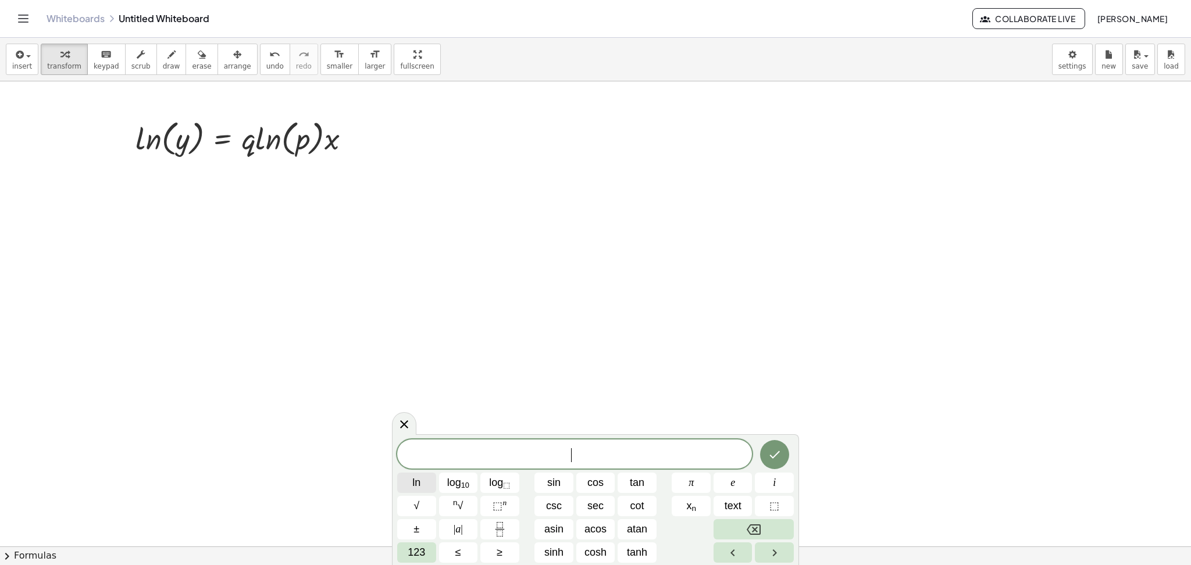
click at [419, 424] on span "ln" at bounding box center [416, 483] width 8 height 16
click at [415, 424] on span "ln" at bounding box center [416, 483] width 8 height 16
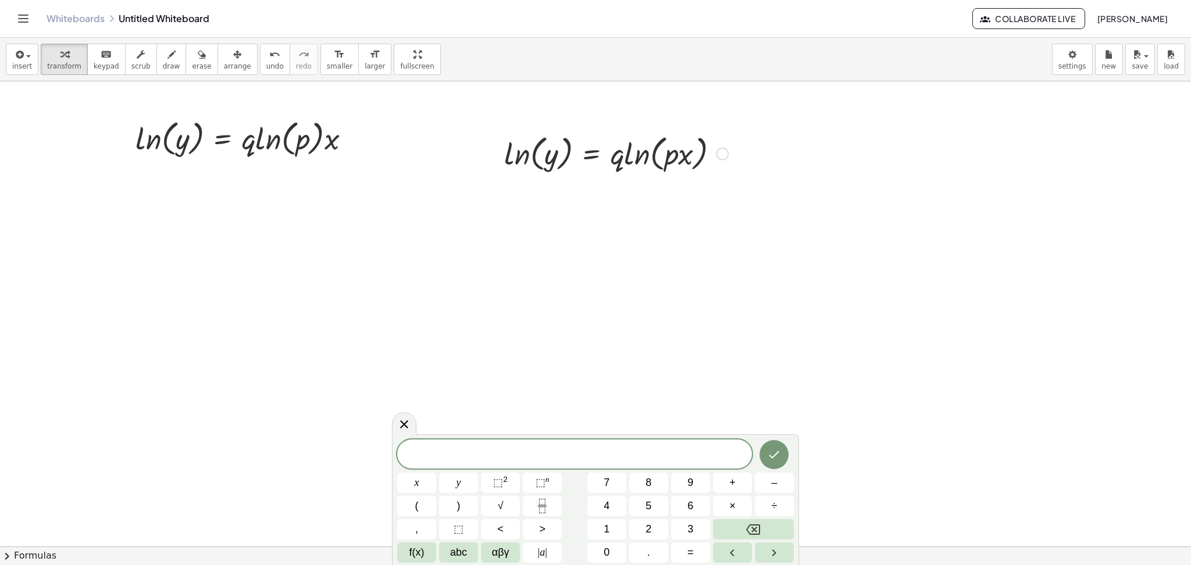
click at [540, 169] on div at bounding box center [616, 153] width 236 height 44
click at [519, 158] on div at bounding box center [616, 153] width 236 height 44
click at [653, 162] on div at bounding box center [616, 153] width 236 height 44
click at [628, 149] on div at bounding box center [616, 153] width 236 height 44
click at [634, 162] on div at bounding box center [616, 153] width 236 height 44
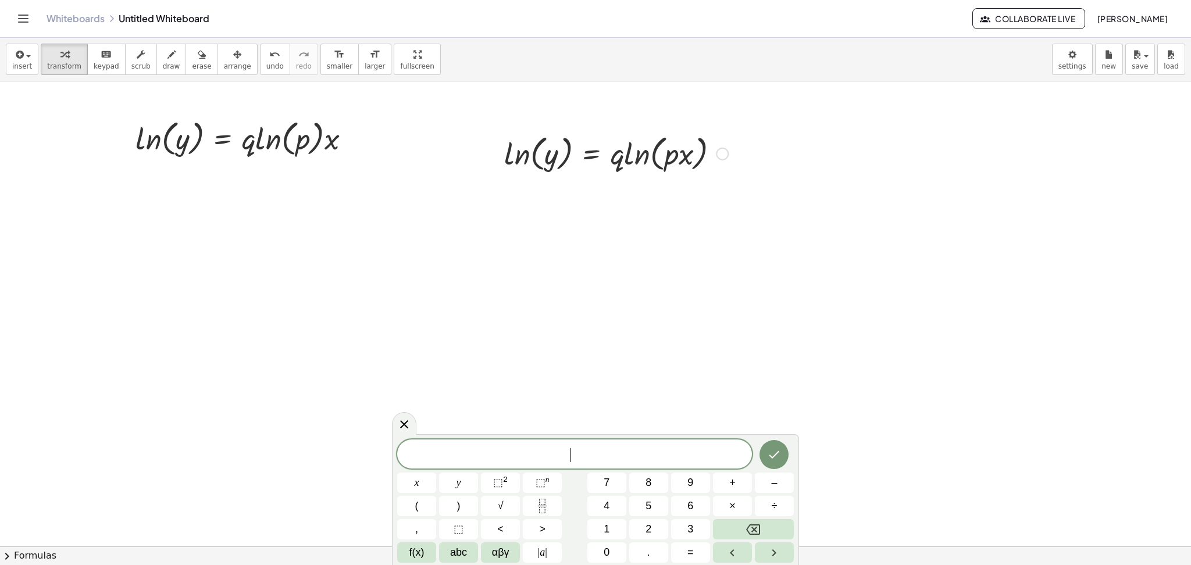
click at [618, 149] on div at bounding box center [616, 153] width 236 height 44
click at [598, 156] on div at bounding box center [616, 153] width 236 height 44
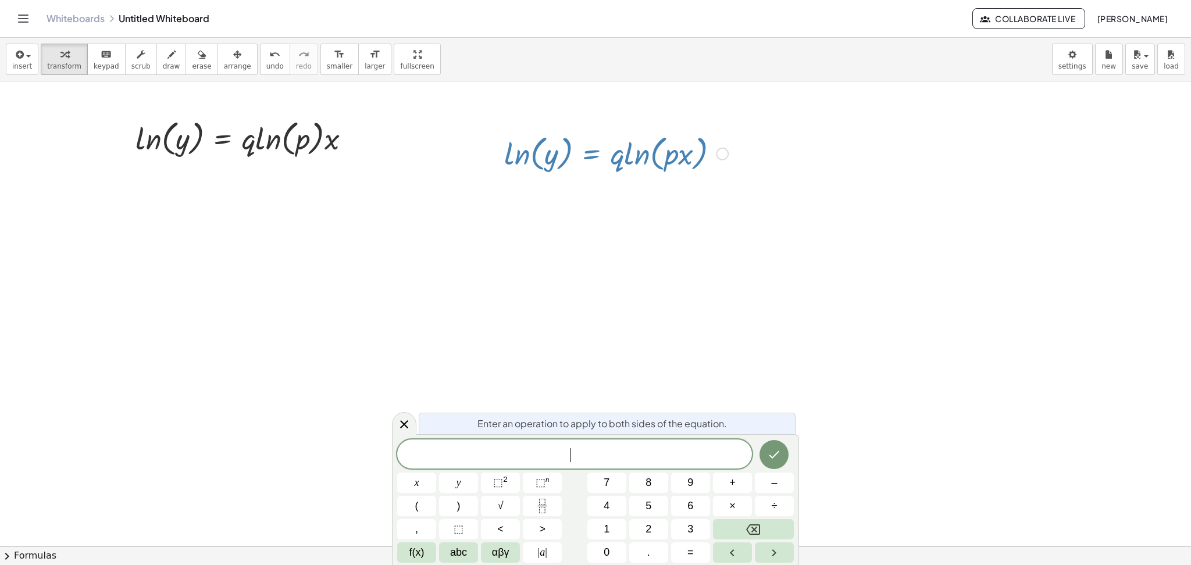
drag, startPoint x: 598, startPoint y: 150, endPoint x: 603, endPoint y: 158, distance: 9.7
click at [603, 158] on div at bounding box center [616, 153] width 236 height 44
drag, startPoint x: 592, startPoint y: 165, endPoint x: 589, endPoint y: 127, distance: 38.5
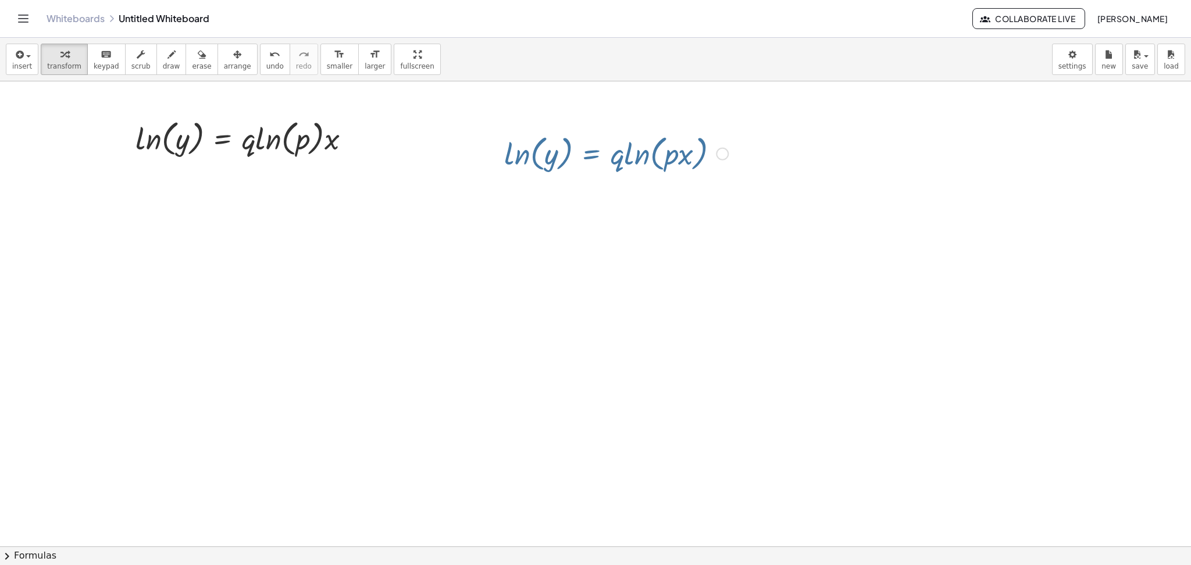
click at [577, 152] on div at bounding box center [616, 153] width 236 height 44
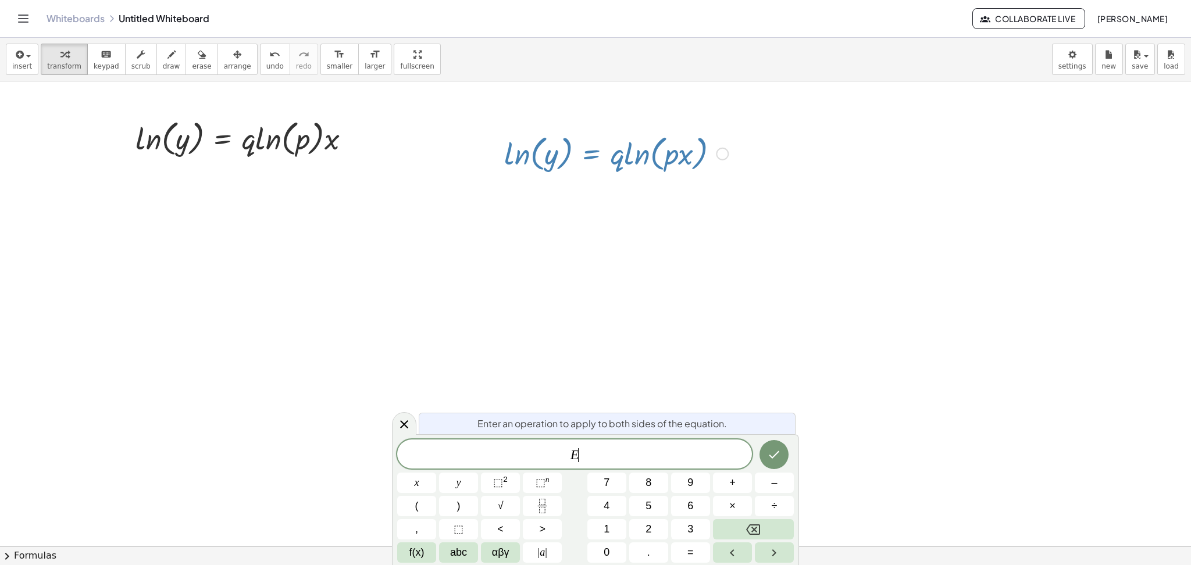
drag, startPoint x: 572, startPoint y: 151, endPoint x: 632, endPoint y: 180, distance: 66.6
click at [651, 151] on div at bounding box center [616, 153] width 236 height 44
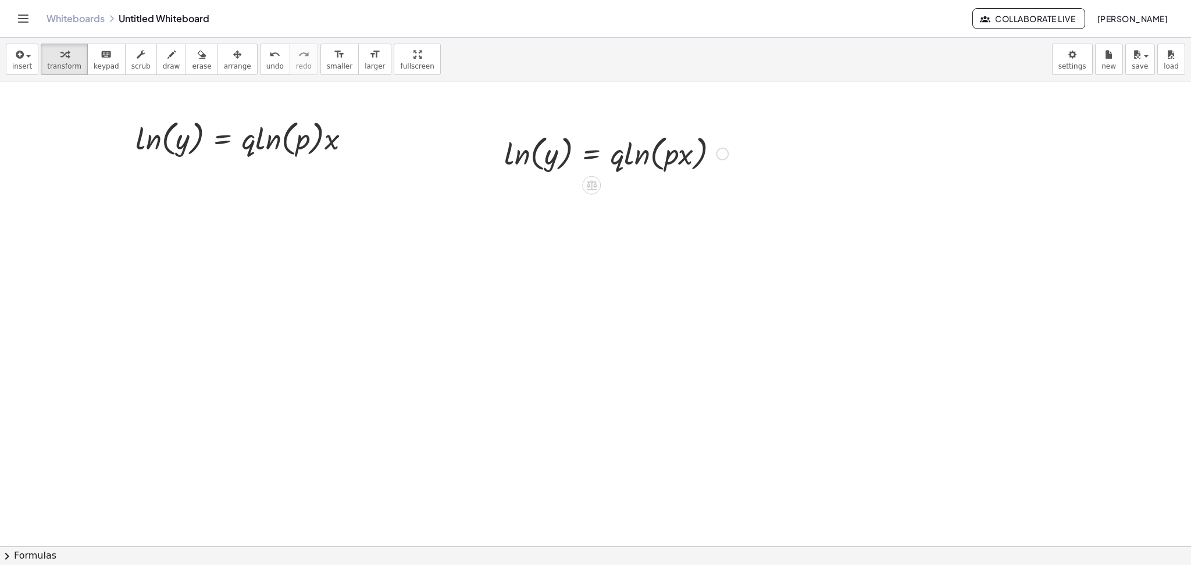
click at [574, 148] on div at bounding box center [616, 153] width 236 height 44
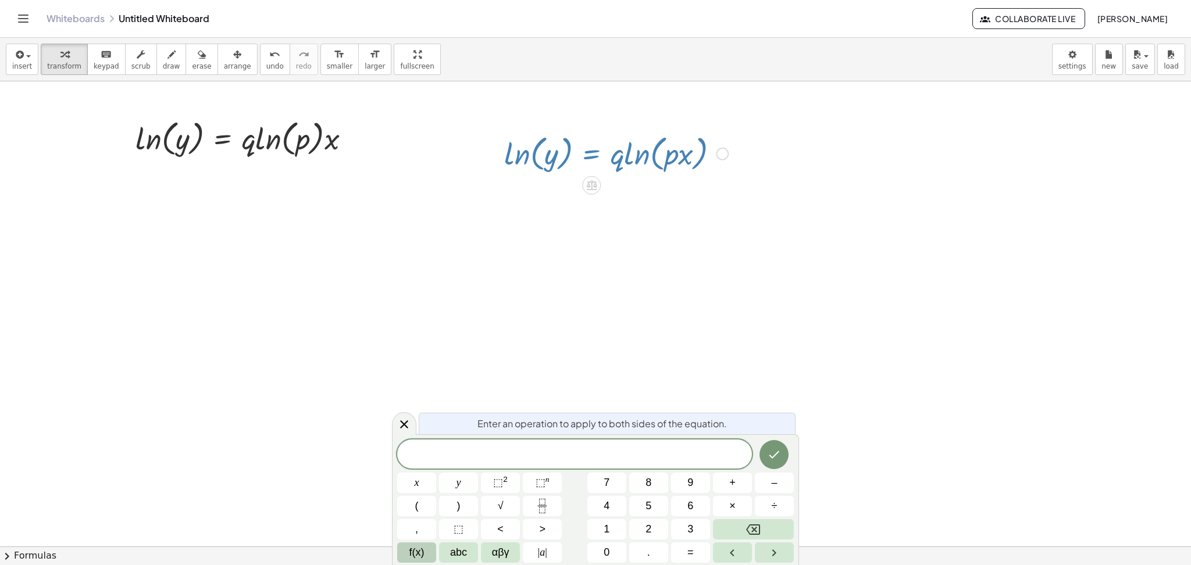
click at [425, 424] on button "f(x)" at bounding box center [416, 553] width 39 height 20
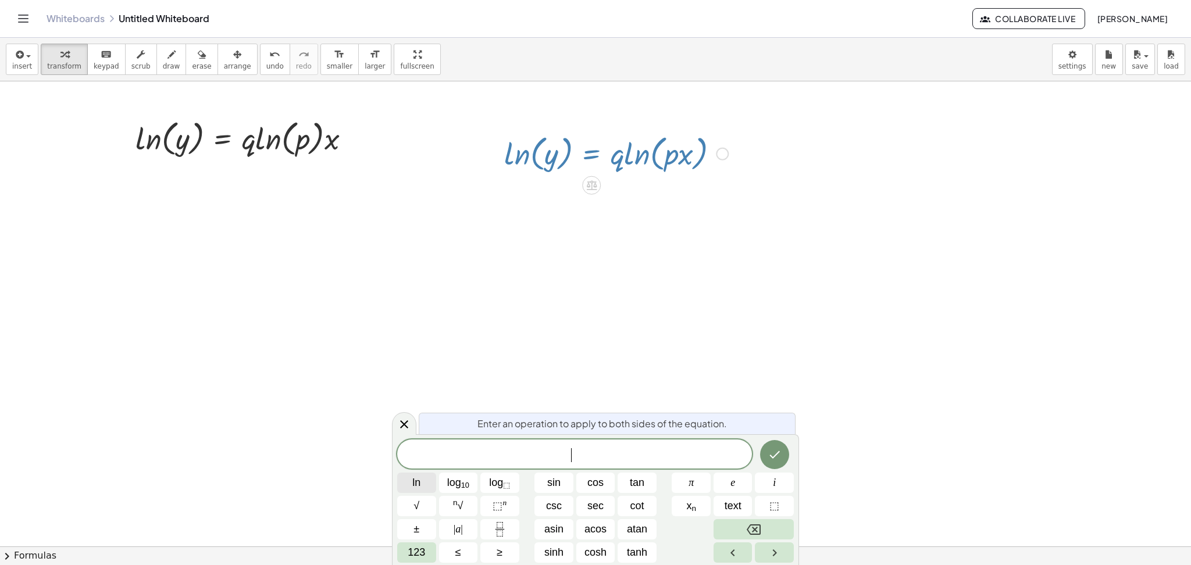
click at [419, 424] on span "ln" at bounding box center [416, 483] width 8 height 16
click at [425, 424] on button "ln" at bounding box center [416, 483] width 39 height 20
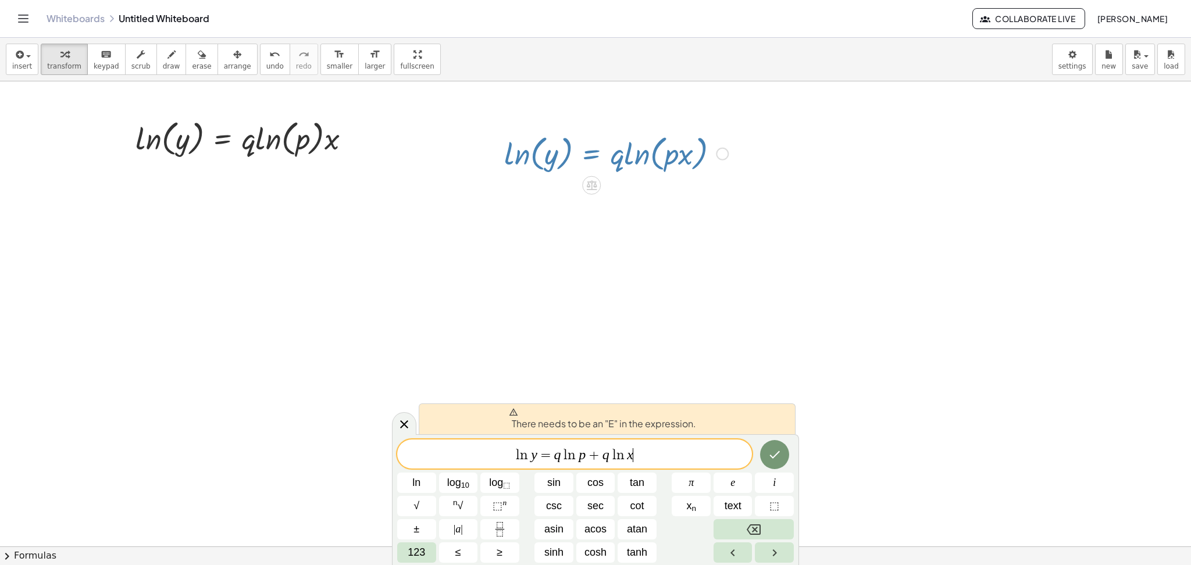
click at [631, 424] on var "x" at bounding box center [630, 454] width 6 height 15
click at [589, 424] on span "+" at bounding box center [594, 455] width 17 height 14
click at [613, 424] on var "l" at bounding box center [613, 455] width 7 height 14
click at [611, 424] on var "l" at bounding box center [613, 455] width 7 height 14
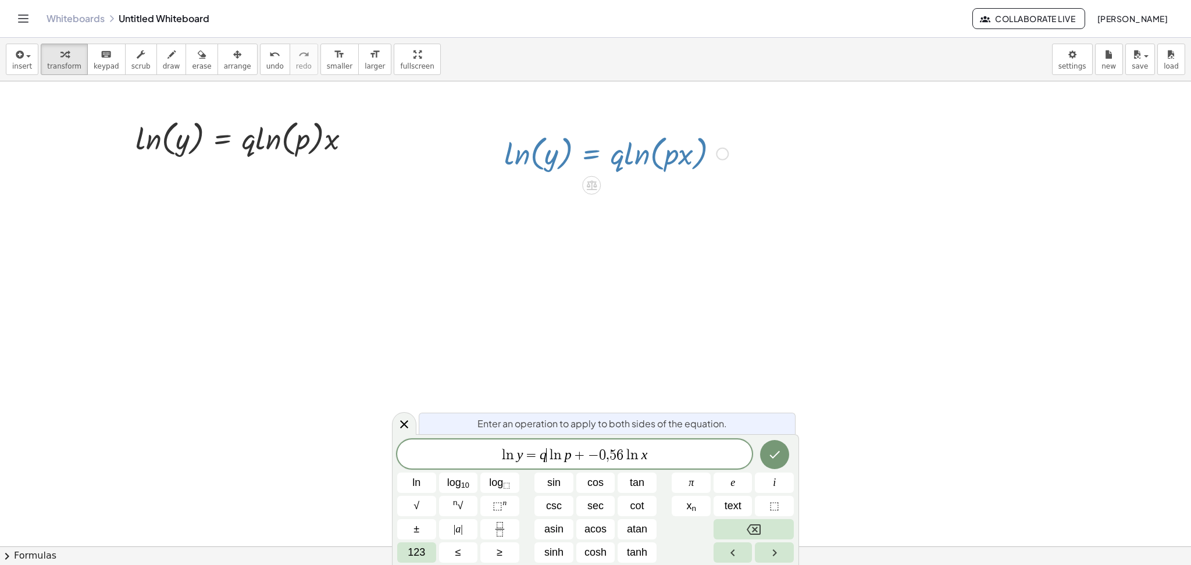
click at [545, 424] on var "q" at bounding box center [543, 454] width 7 height 15
click at [396, 424] on div "Enter an operation to apply to both sides of the equation. l n y = q ​ l n p + …" at bounding box center [595, 500] width 407 height 131
drag, startPoint x: 578, startPoint y: 453, endPoint x: 653, endPoint y: 457, distance: 74.6
click at [562, 424] on span "=" at bounding box center [569, 455] width 17 height 14
click at [611, 424] on span "​ = q l n p" at bounding box center [574, 455] width 355 height 16
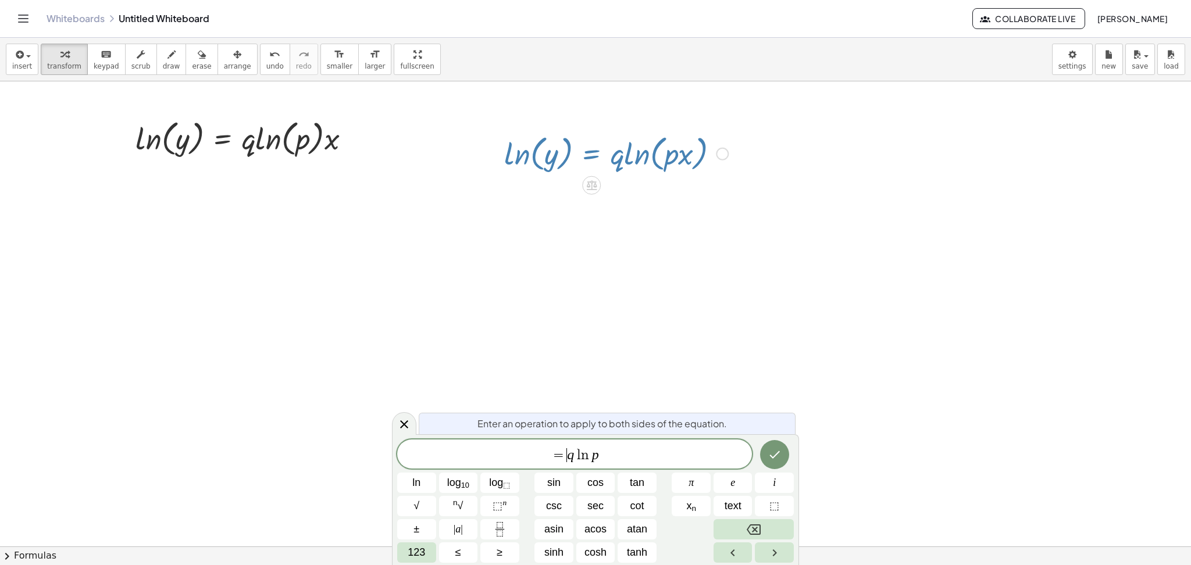
click at [565, 424] on span "=" at bounding box center [559, 455] width 17 height 14
click at [625, 424] on span "​ q l n p" at bounding box center [574, 455] width 355 height 16
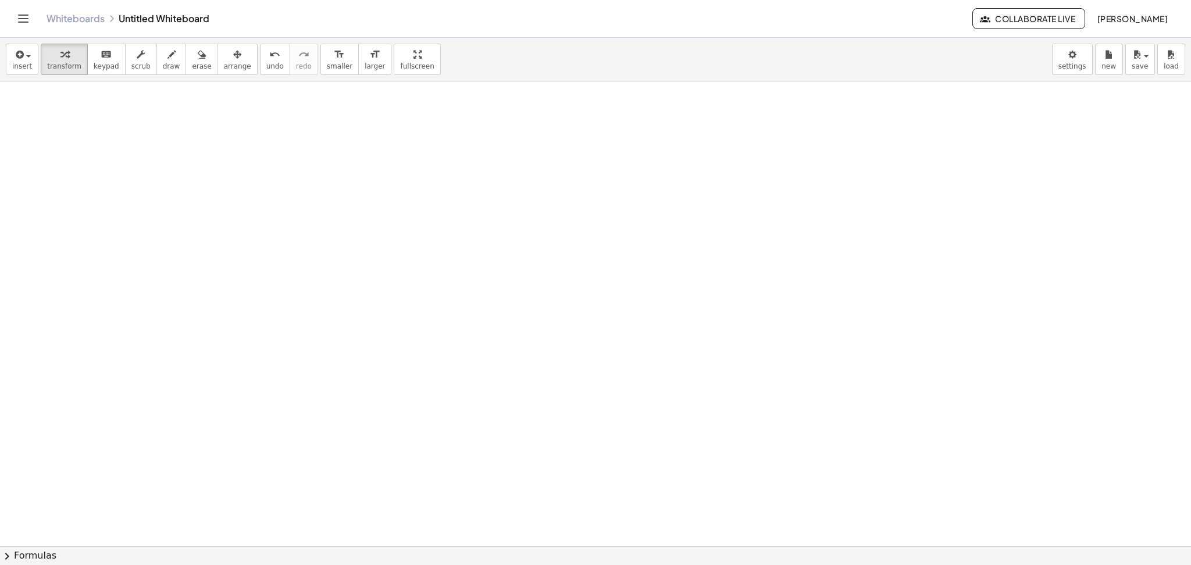
scroll to position [1086, 0]
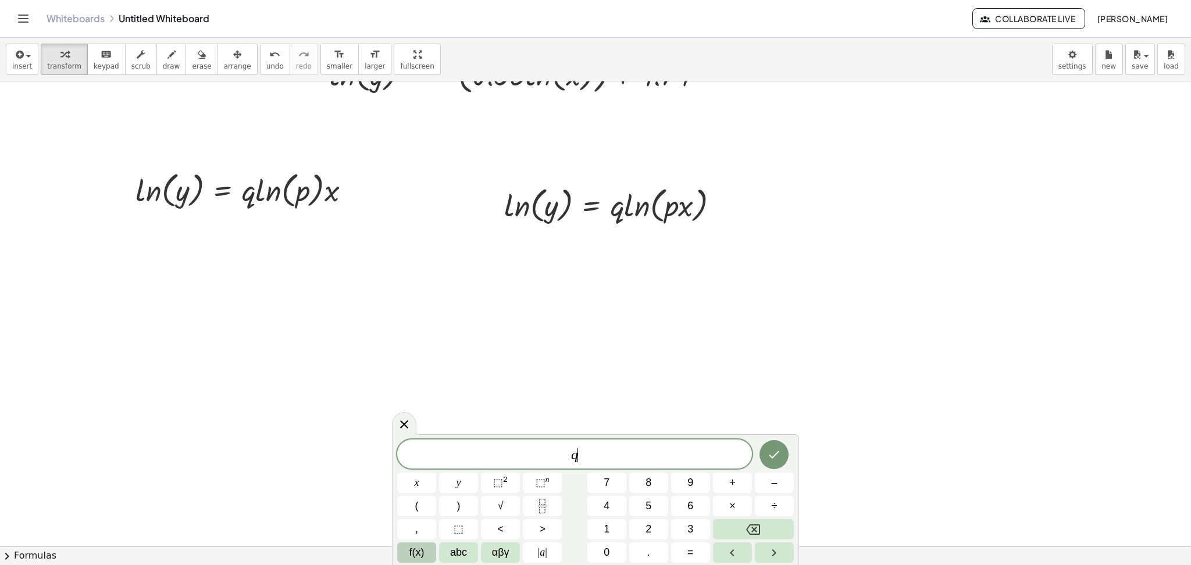
click at [403, 424] on button "f(x)" at bounding box center [416, 553] width 39 height 20
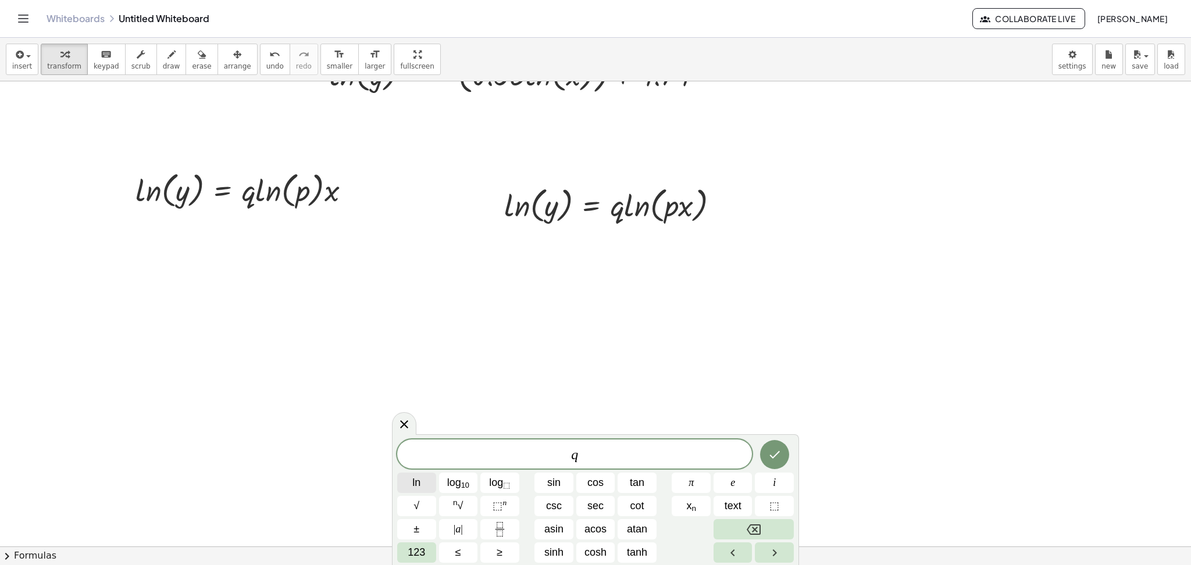
click at [410, 424] on button "ln" at bounding box center [416, 483] width 39 height 20
click at [556, 424] on var "q" at bounding box center [554, 454] width 7 height 15
click at [617, 424] on span "− 0 , 5 6 l n p = ​" at bounding box center [574, 455] width 355 height 16
click at [546, 424] on span "5" at bounding box center [549, 455] width 7 height 14
click at [775, 424] on icon "Done" at bounding box center [775, 455] width 14 height 14
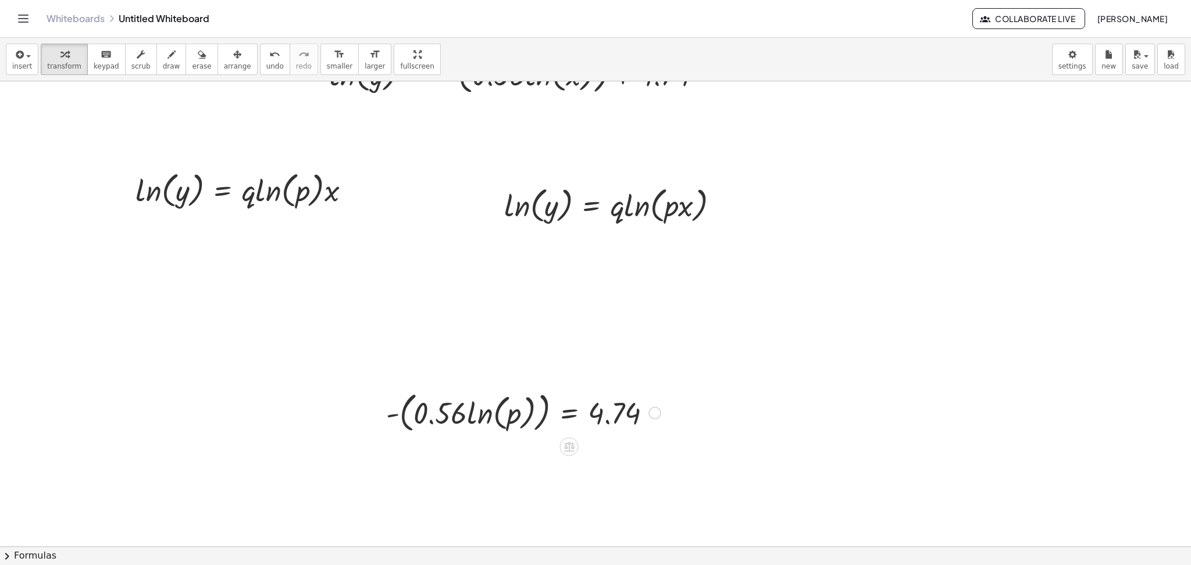
click at [643, 424] on div at bounding box center [523, 412] width 286 height 48
click at [631, 424] on div at bounding box center [523, 412] width 286 height 48
click at [608, 399] on div at bounding box center [523, 412] width 286 height 48
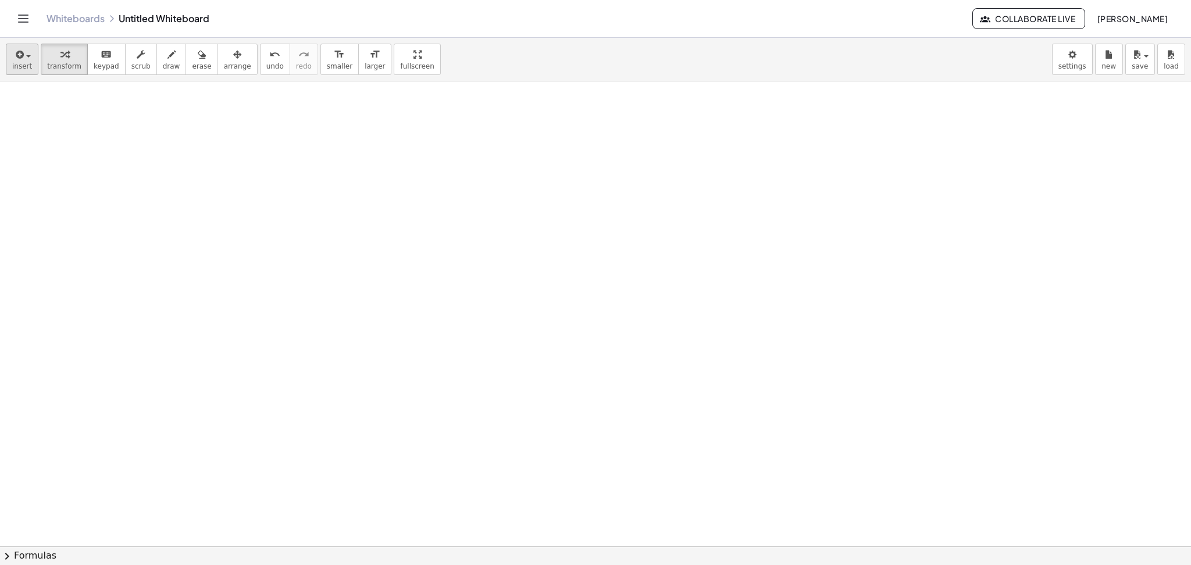
scroll to position [1863, 0]
click at [23, 47] on div "button" at bounding box center [22, 54] width 20 height 14
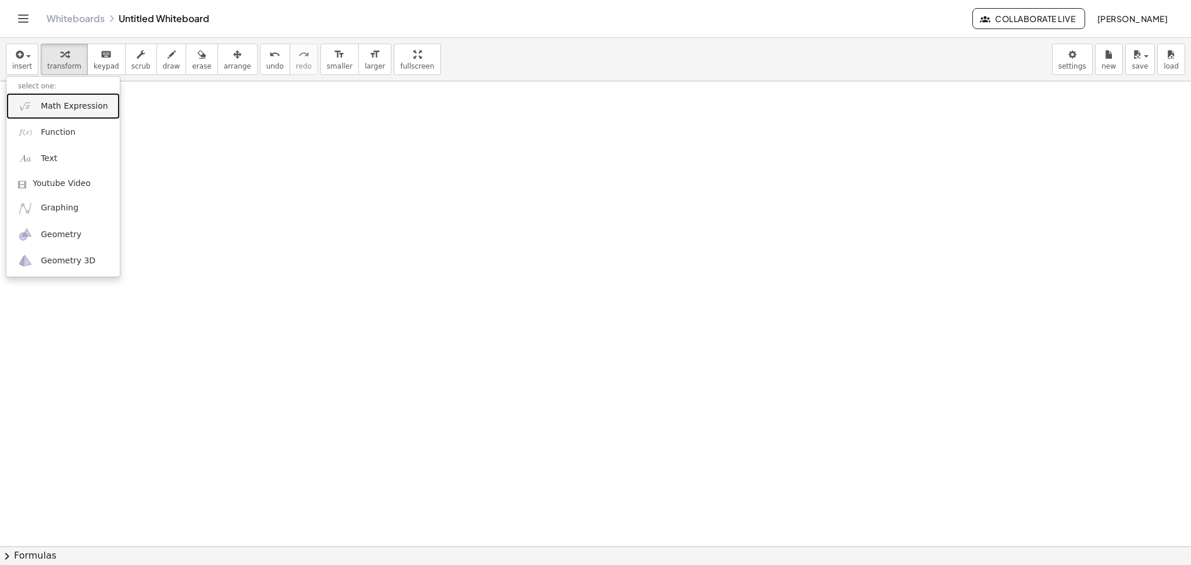
click at [63, 108] on span "Math Expression" at bounding box center [74, 107] width 67 height 12
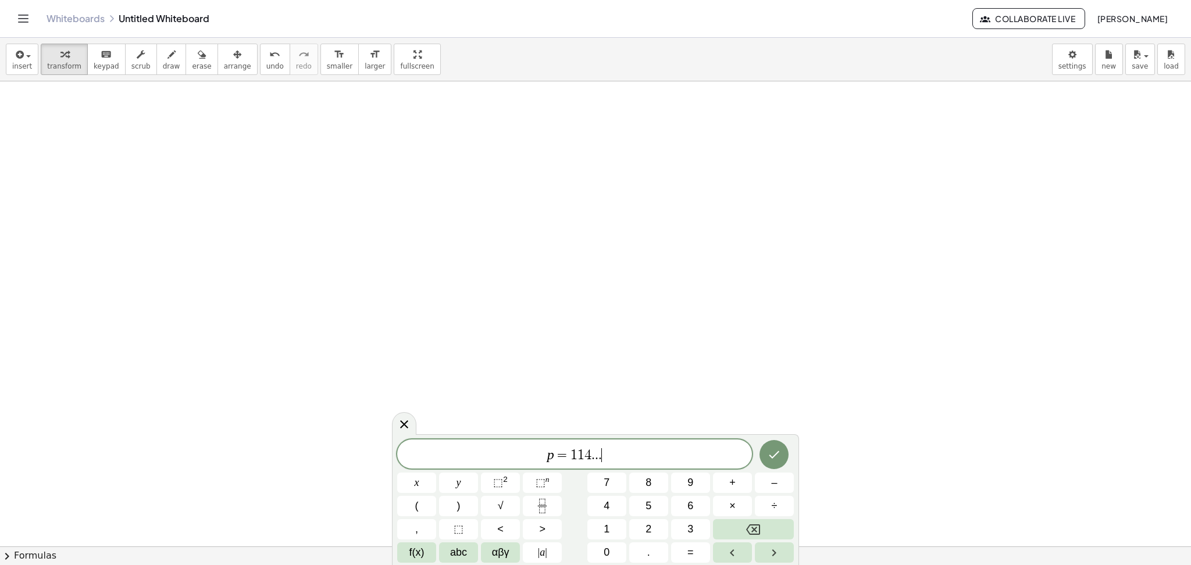
click at [631, 424] on span "p = 1 1 4 . . . ​" at bounding box center [574, 455] width 355 height 16
click at [414, 424] on span "f(x)" at bounding box center [417, 553] width 15 height 16
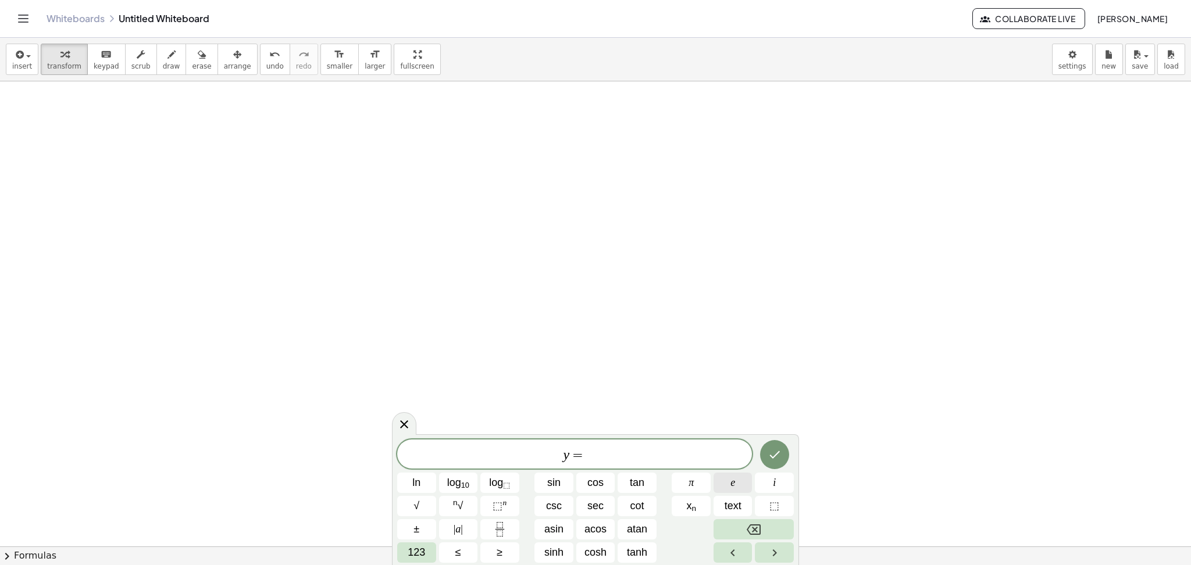
click at [717, 424] on button "e" at bounding box center [733, 483] width 39 height 20
click at [506, 424] on span "⬚ n" at bounding box center [500, 506] width 14 height 16
click at [494, 424] on span "⬚" at bounding box center [498, 506] width 10 height 12
click at [711, 424] on span "y = 1 1 4 x − 0 . 5 6 ​" at bounding box center [574, 453] width 355 height 21
click at [752, 424] on div "y = 1 1 4 x − 0 . 5 6 ln log 10 log ⬚ sin cos tan π e i √ n √ ⬚ n csc sec cot x…" at bounding box center [595, 499] width 397 height 127
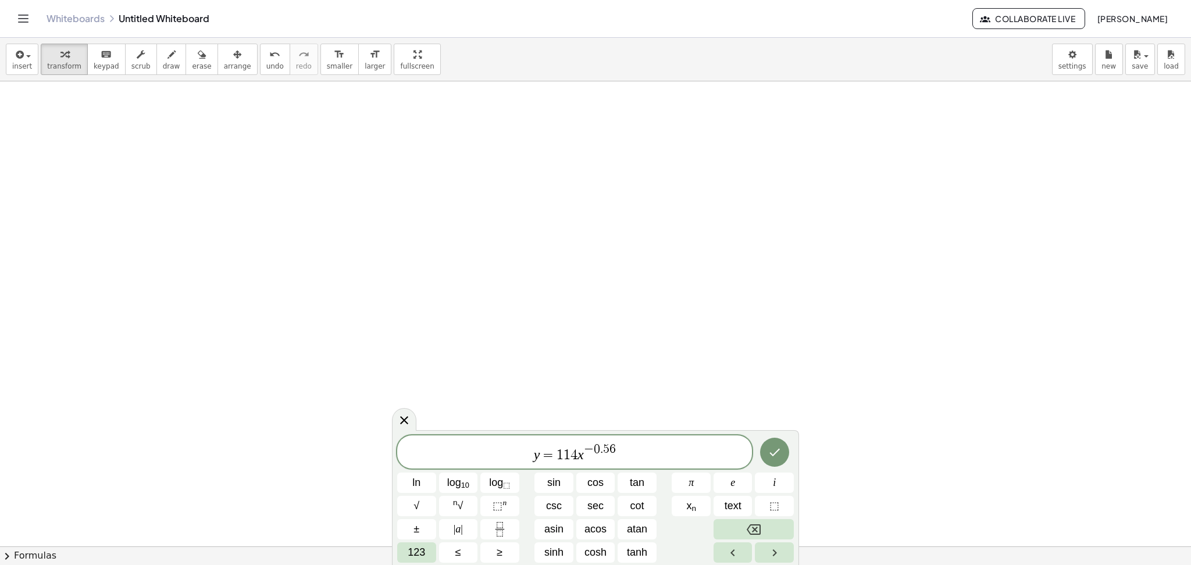
click at [752, 424] on div "y = 1 1 4 x − 0 . 5 6 ln log 10 log ⬚ sin cos tan π e i √ n √ ⬚ n csc sec cot x…" at bounding box center [595, 499] width 397 height 127
